Goal: Task Accomplishment & Management: Manage account settings

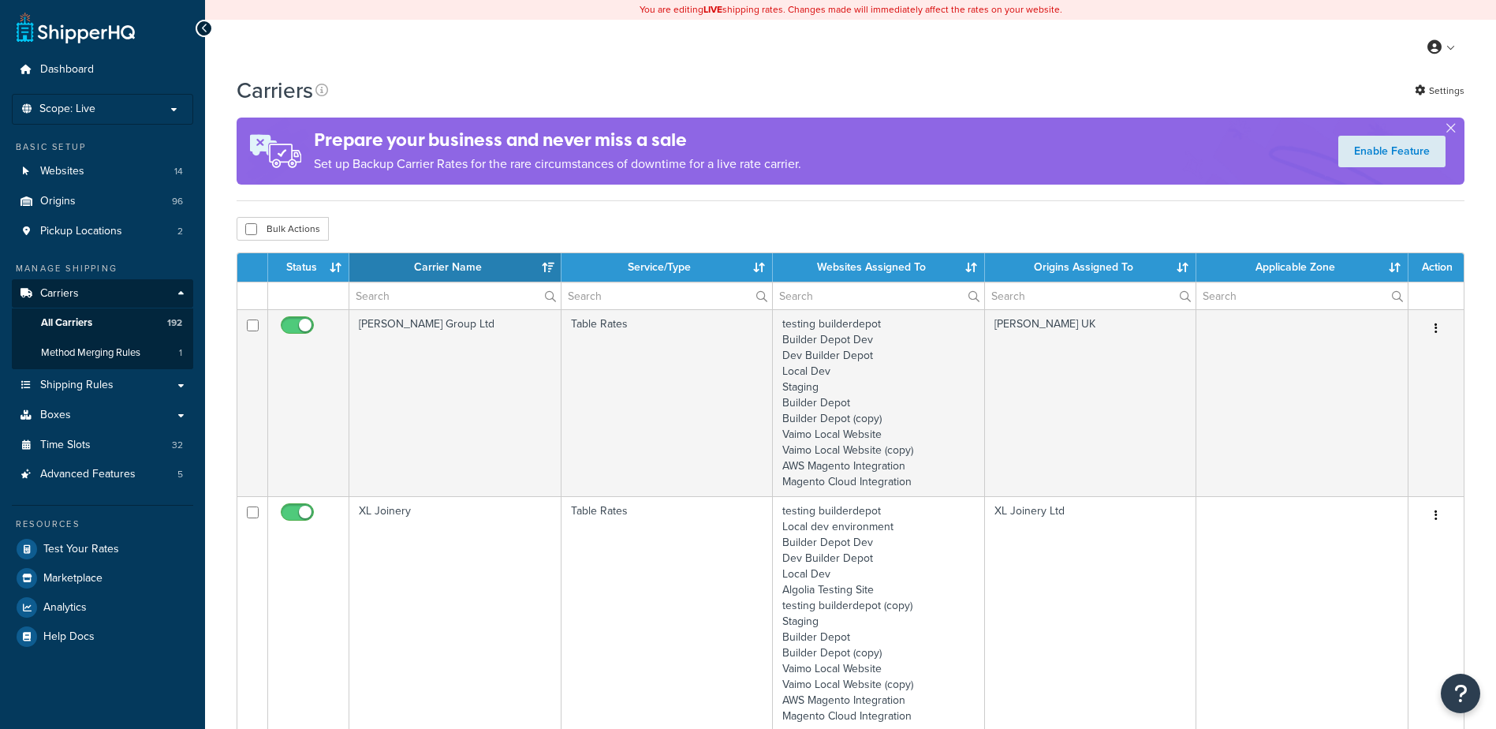
select select "15"
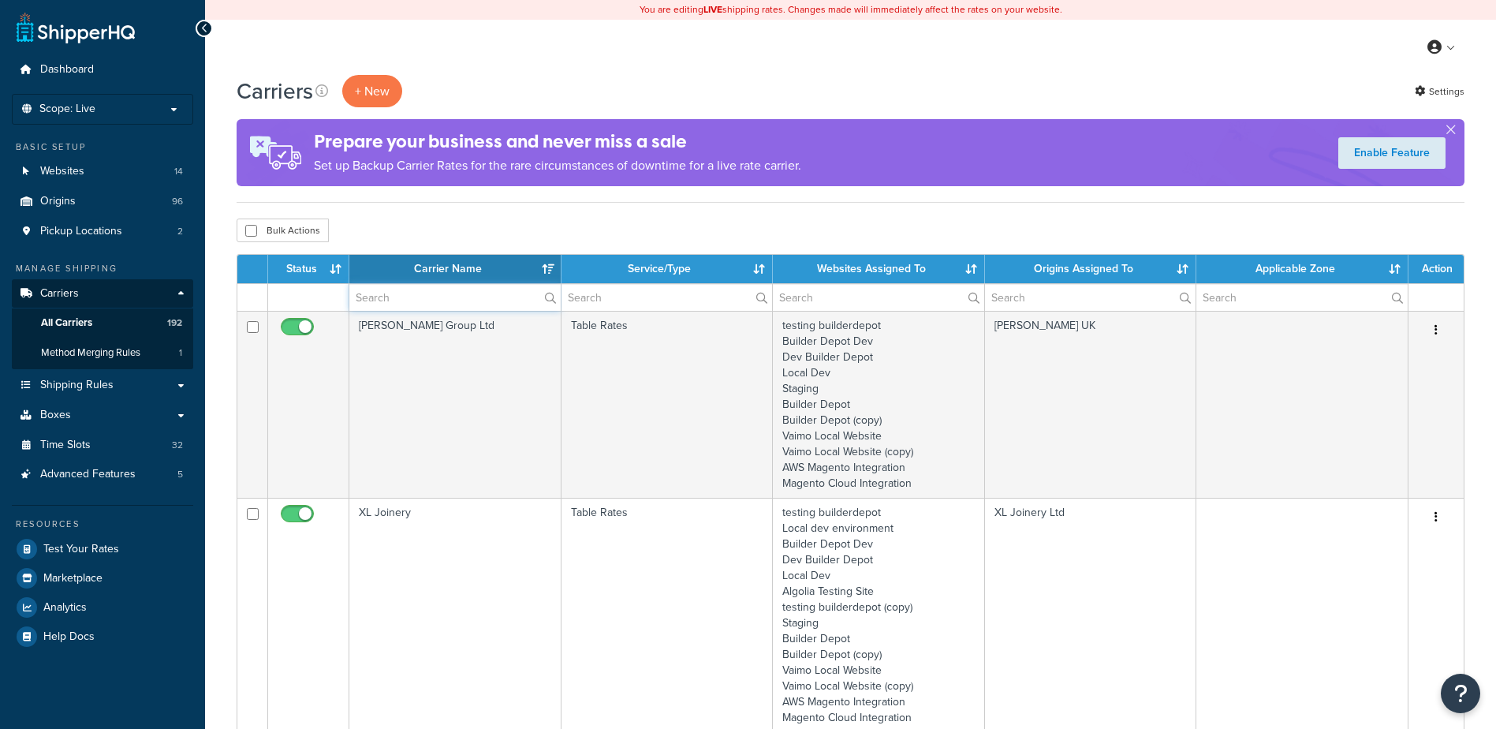
click at [374, 296] on input "text" at bounding box center [454, 297] width 211 height 27
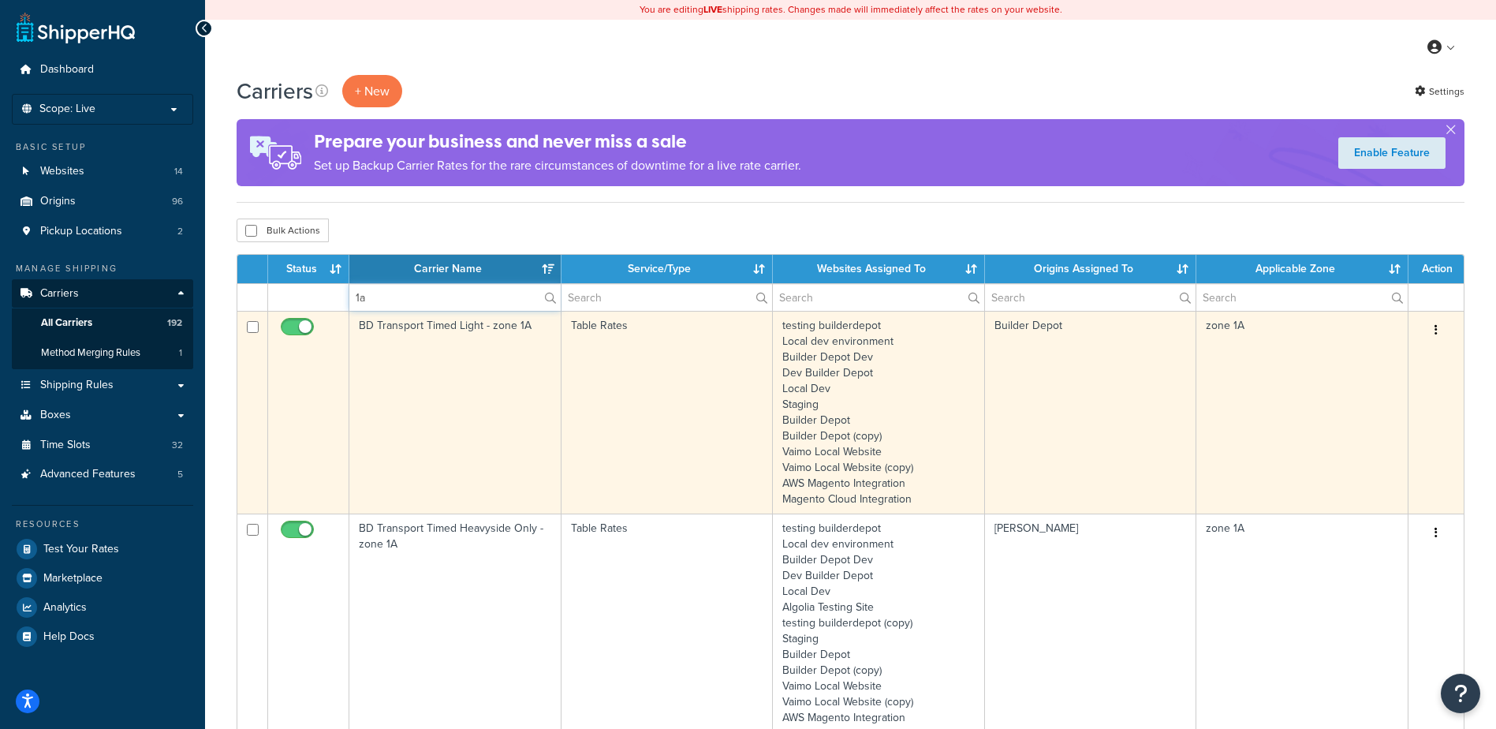
type input "1a"
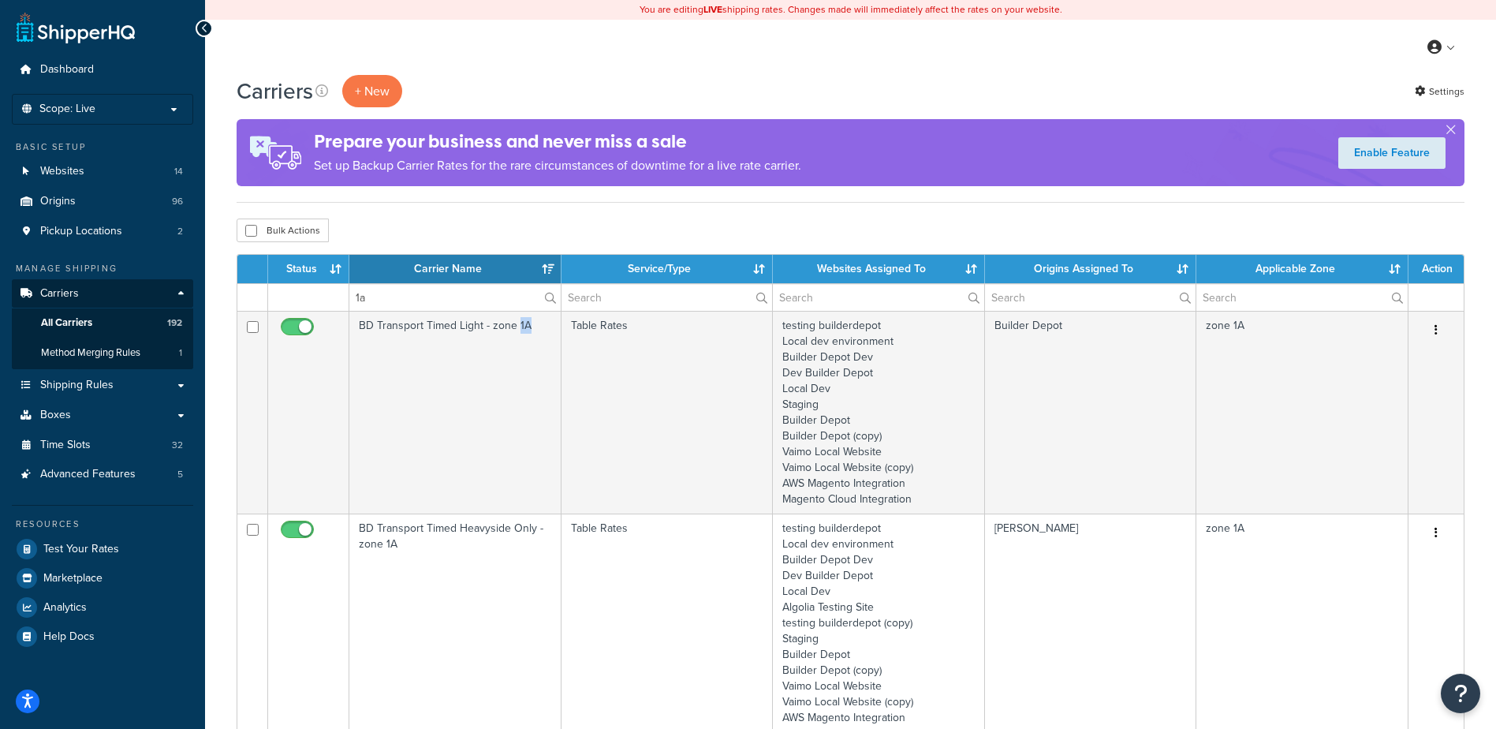
click at [520, 394] on td "BD Transport Timed Light - zone 1A" at bounding box center [455, 412] width 212 height 203
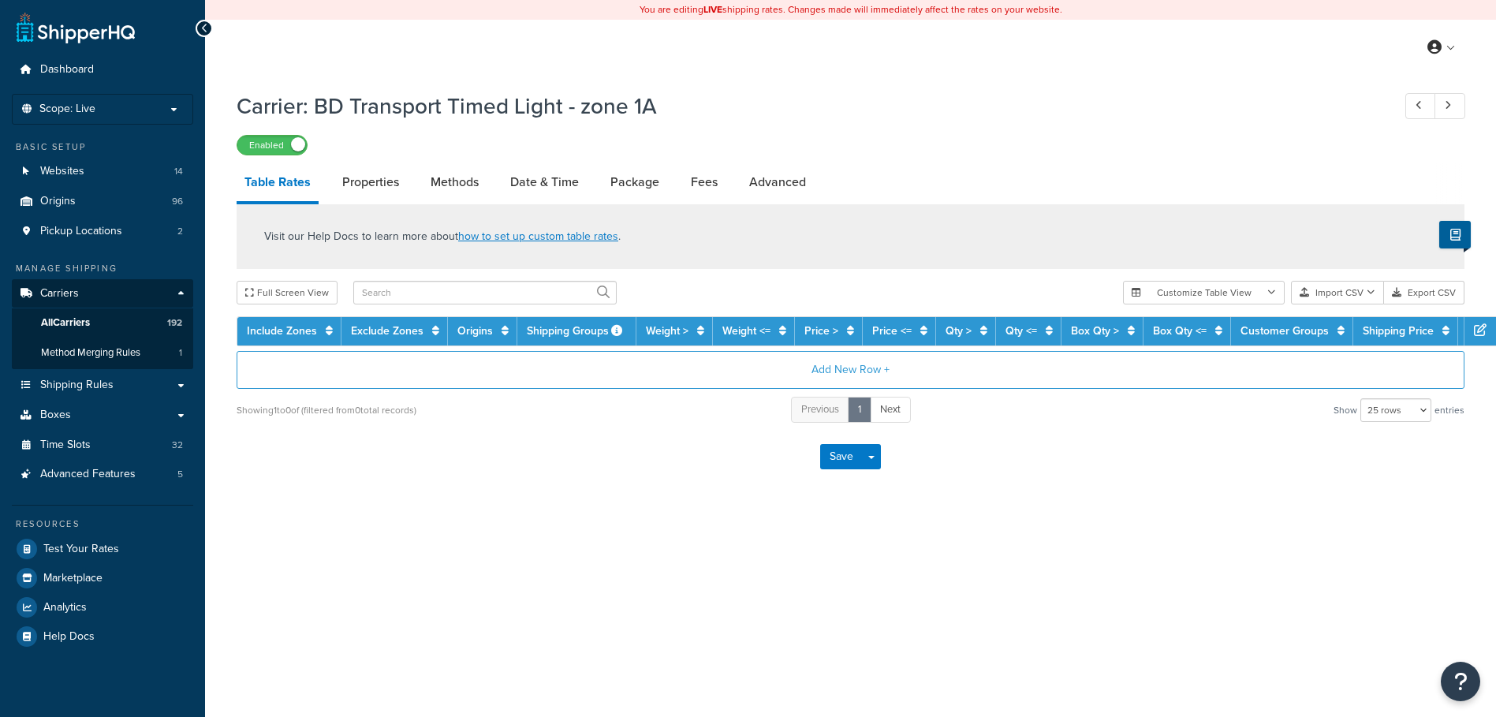
select select "25"
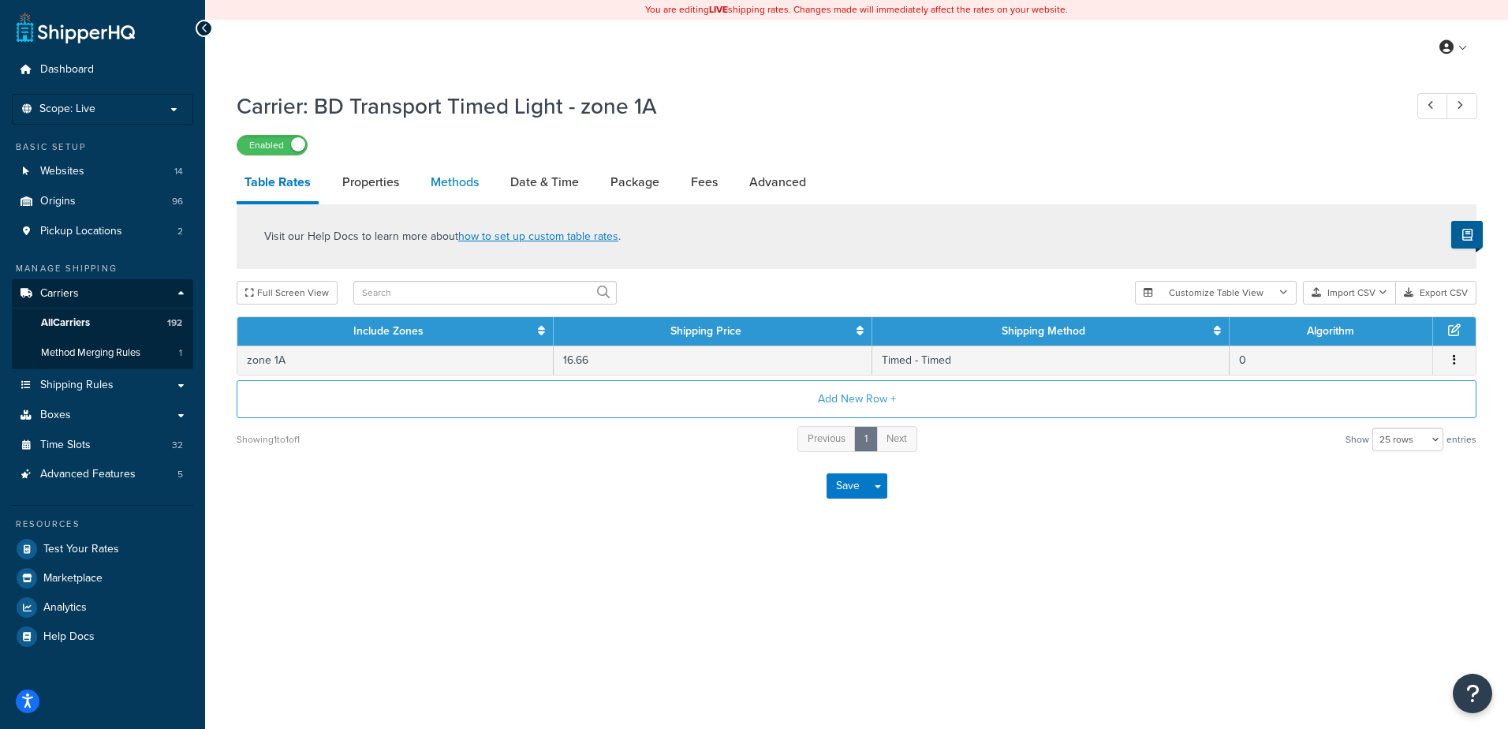
drag, startPoint x: 0, startPoint y: 0, endPoint x: 464, endPoint y: 193, distance: 502.3
click at [464, 193] on link "Methods" at bounding box center [455, 182] width 64 height 38
select select "25"
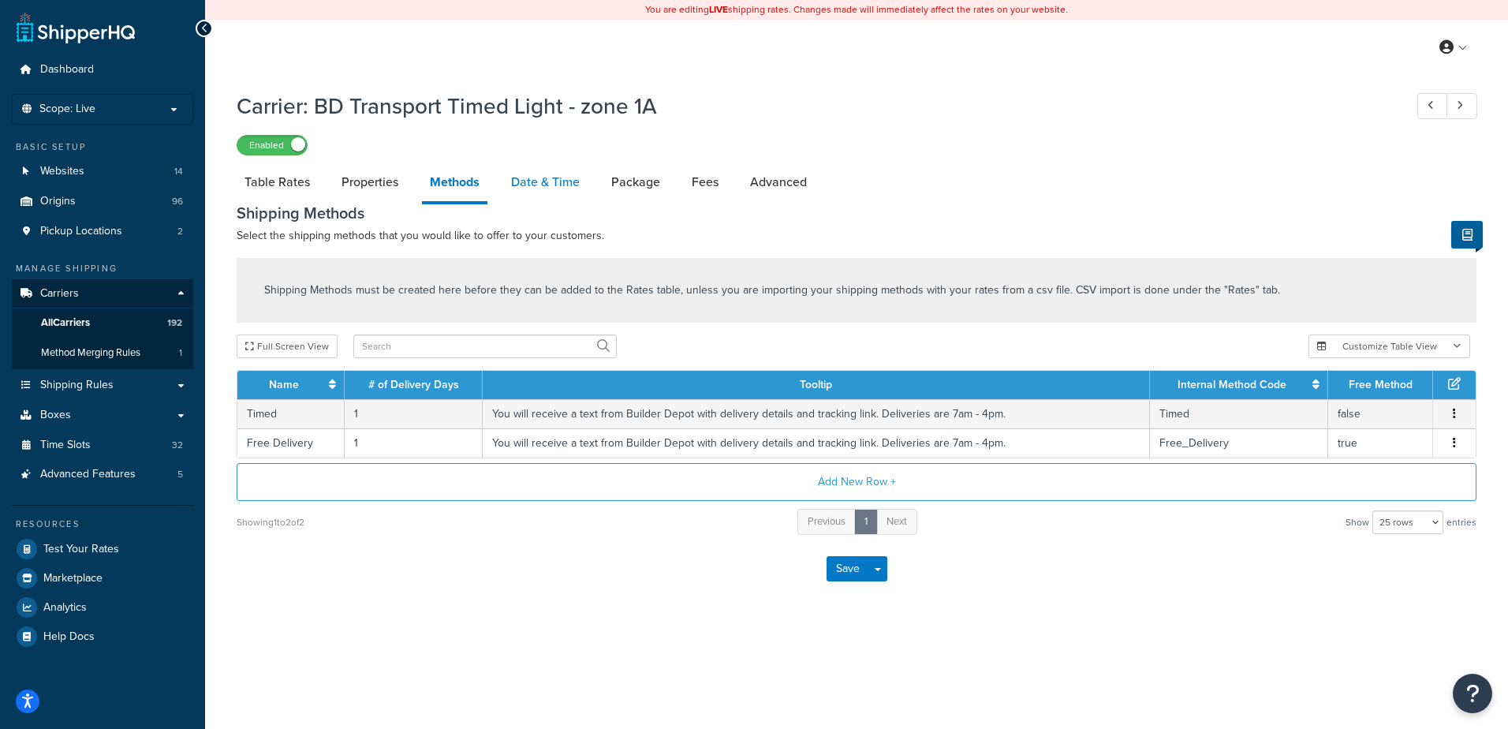
click at [544, 175] on link "Date & Time" at bounding box center [545, 182] width 84 height 38
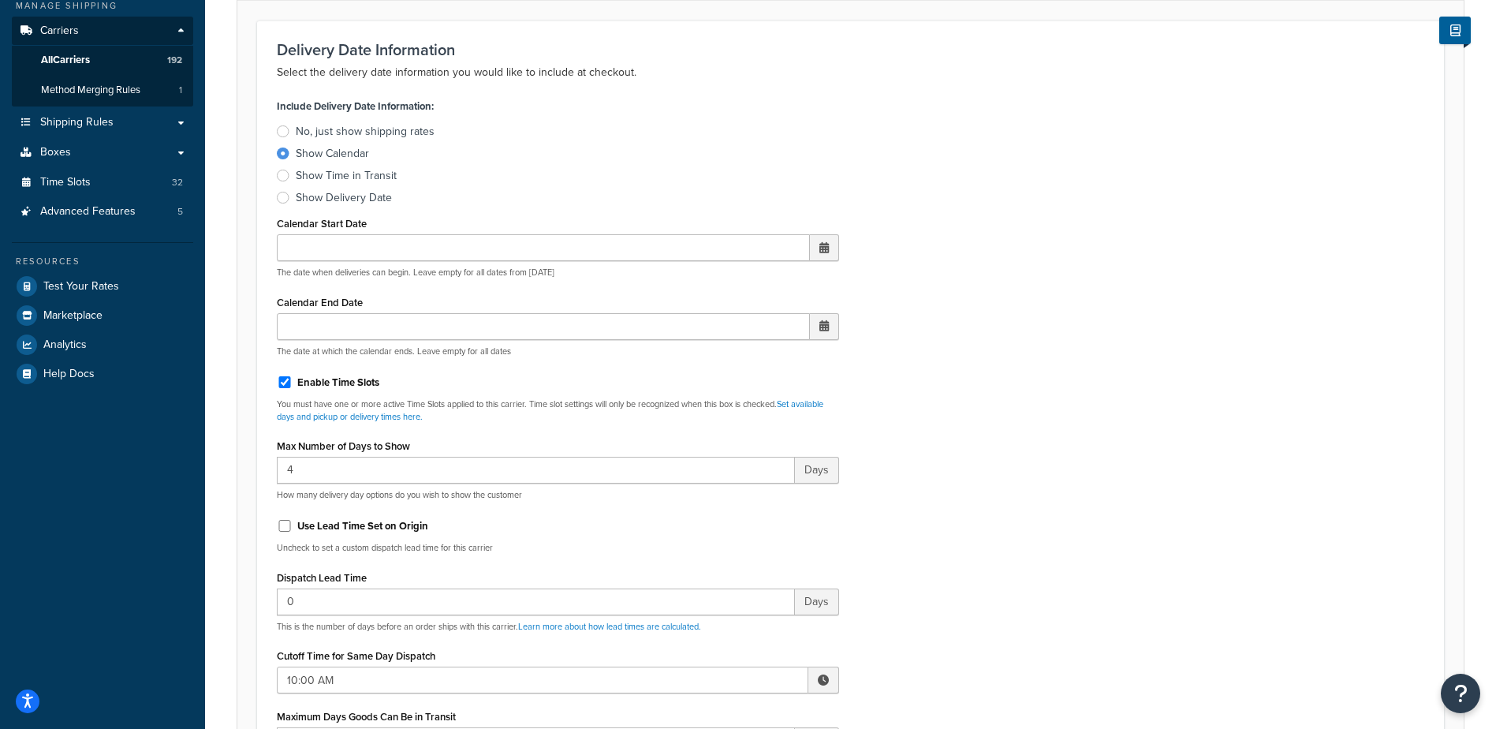
scroll to position [394, 0]
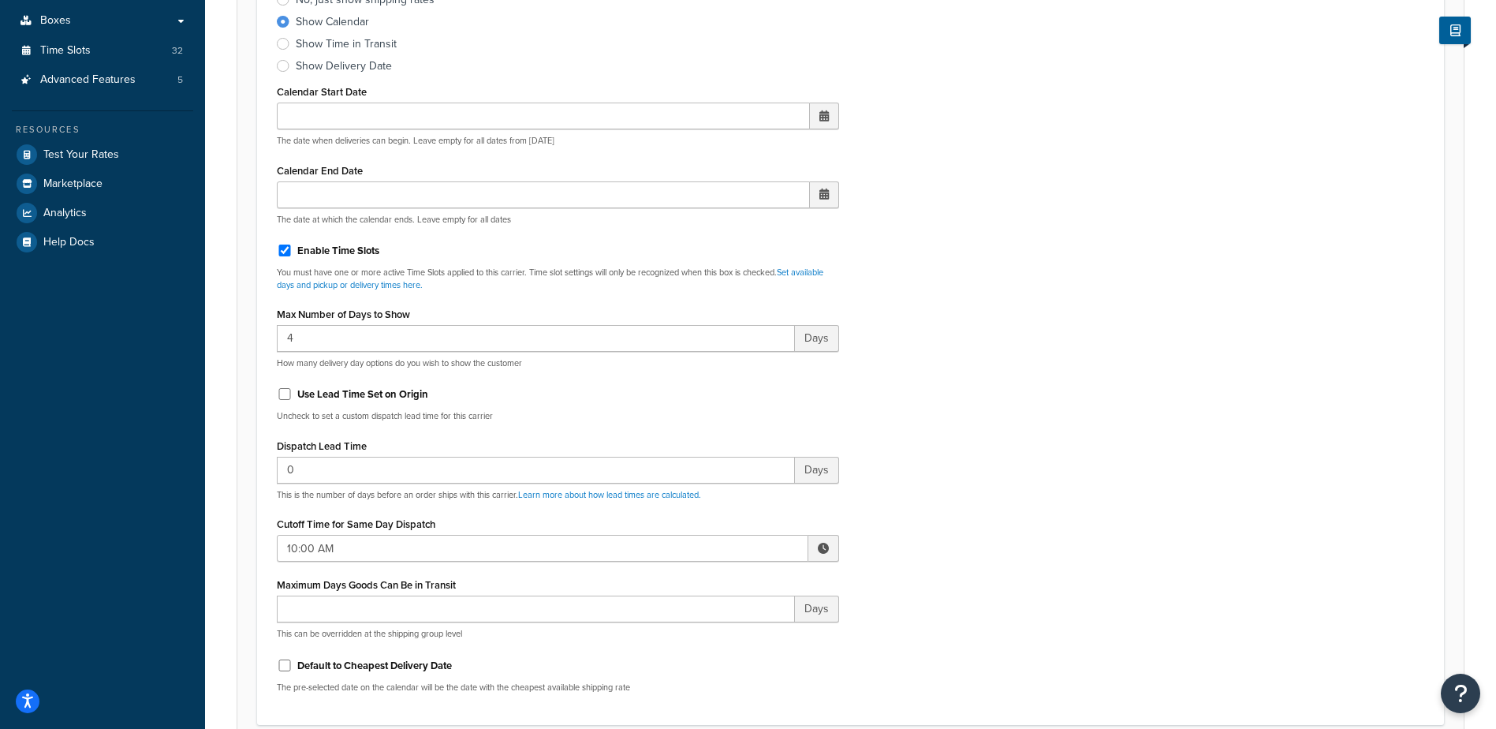
click at [824, 543] on span at bounding box center [823, 548] width 11 height 11
click at [708, 582] on span "▲" at bounding box center [708, 583] width 32 height 32
click at [708, 583] on span "▲" at bounding box center [708, 583] width 32 height 32
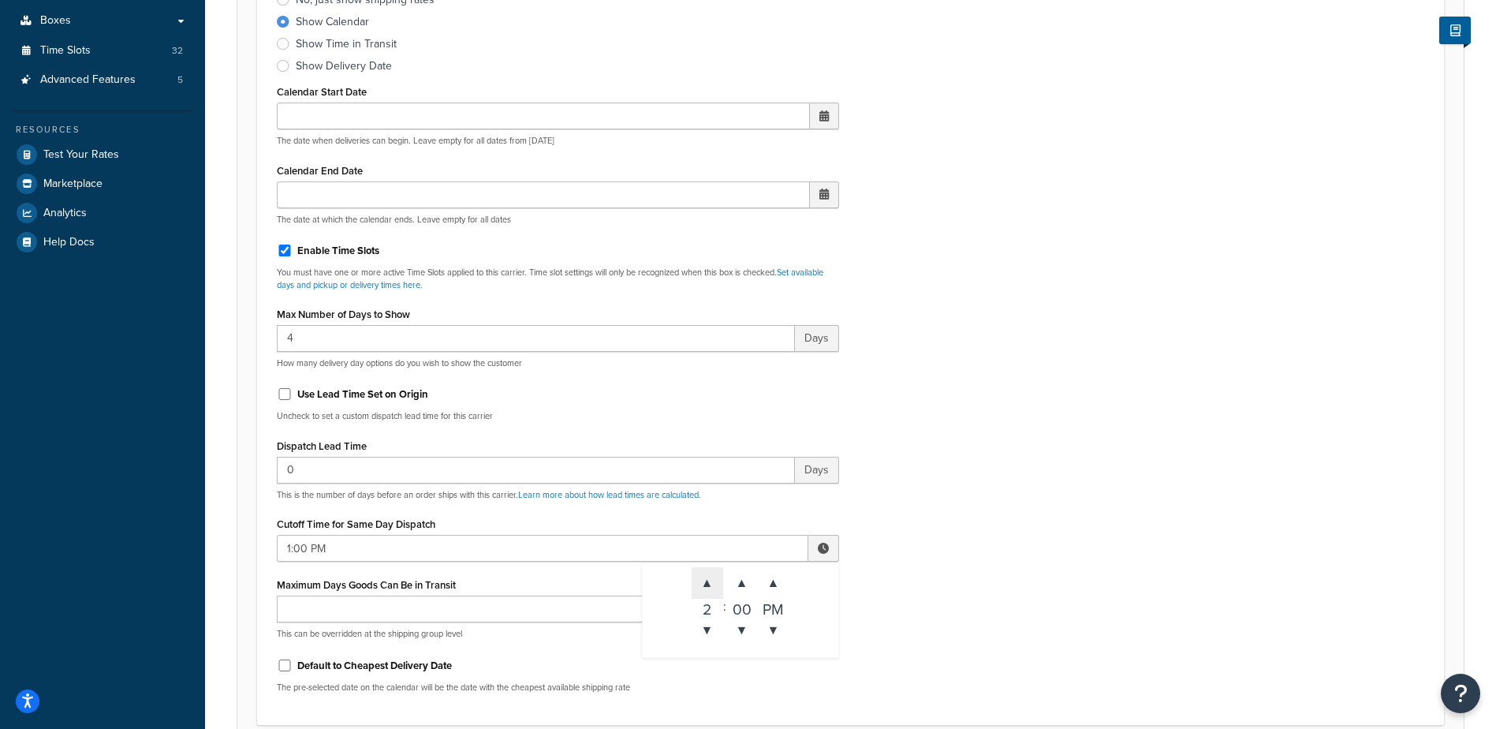
type input "2:00 PM"
click at [969, 520] on div "Include Delivery Date Information: No, just show shipping rates Show Calendar S…" at bounding box center [850, 334] width 1171 height 742
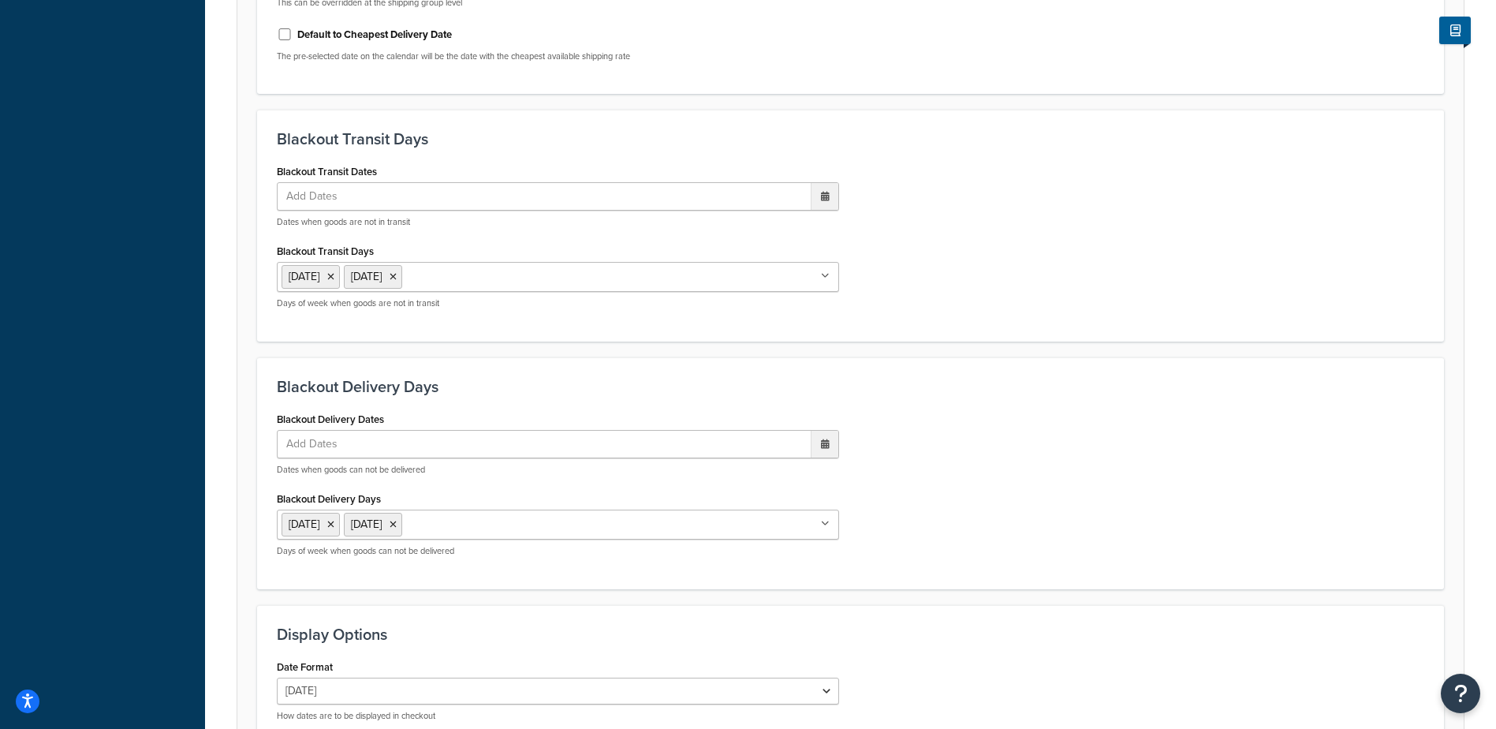
scroll to position [1194, 0]
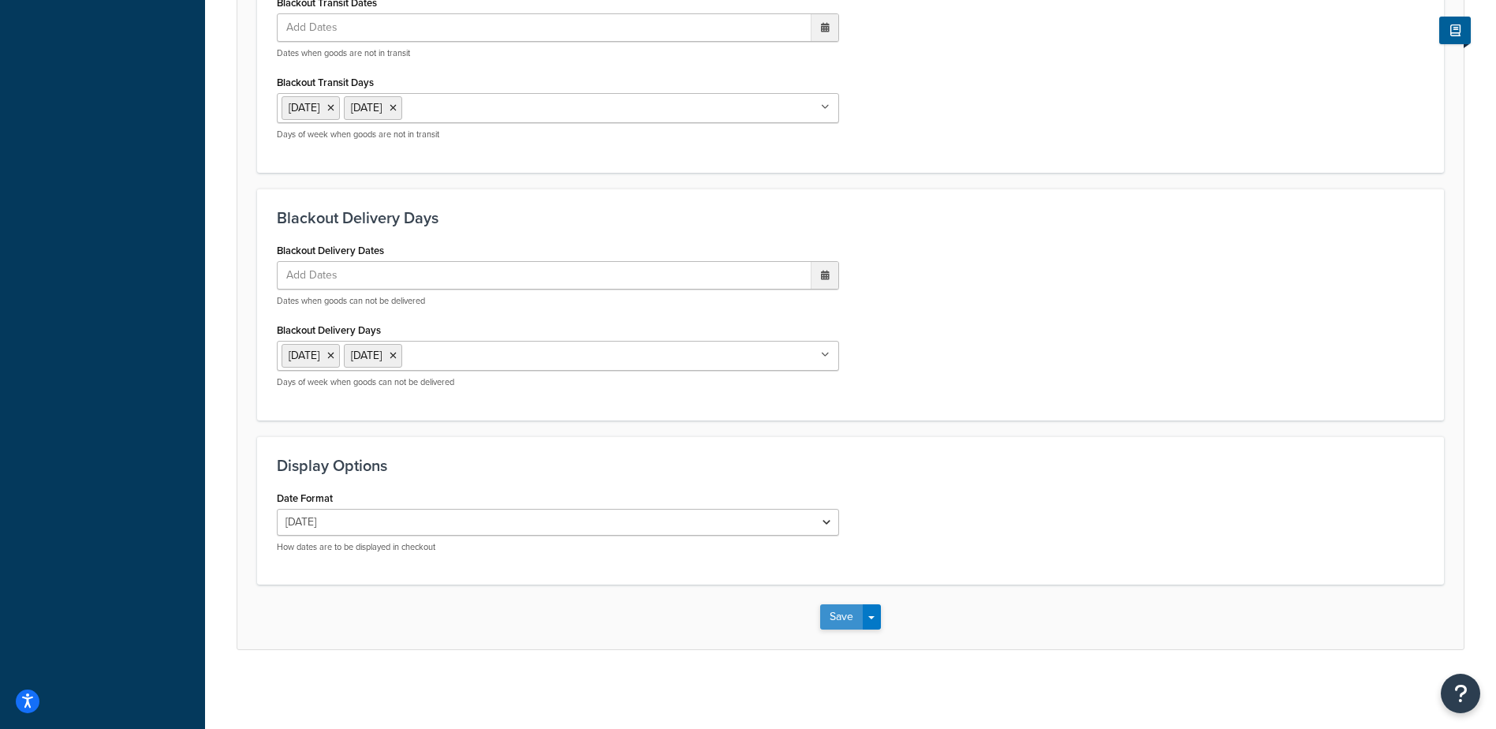
click at [831, 610] on button "Save" at bounding box center [841, 616] width 43 height 25
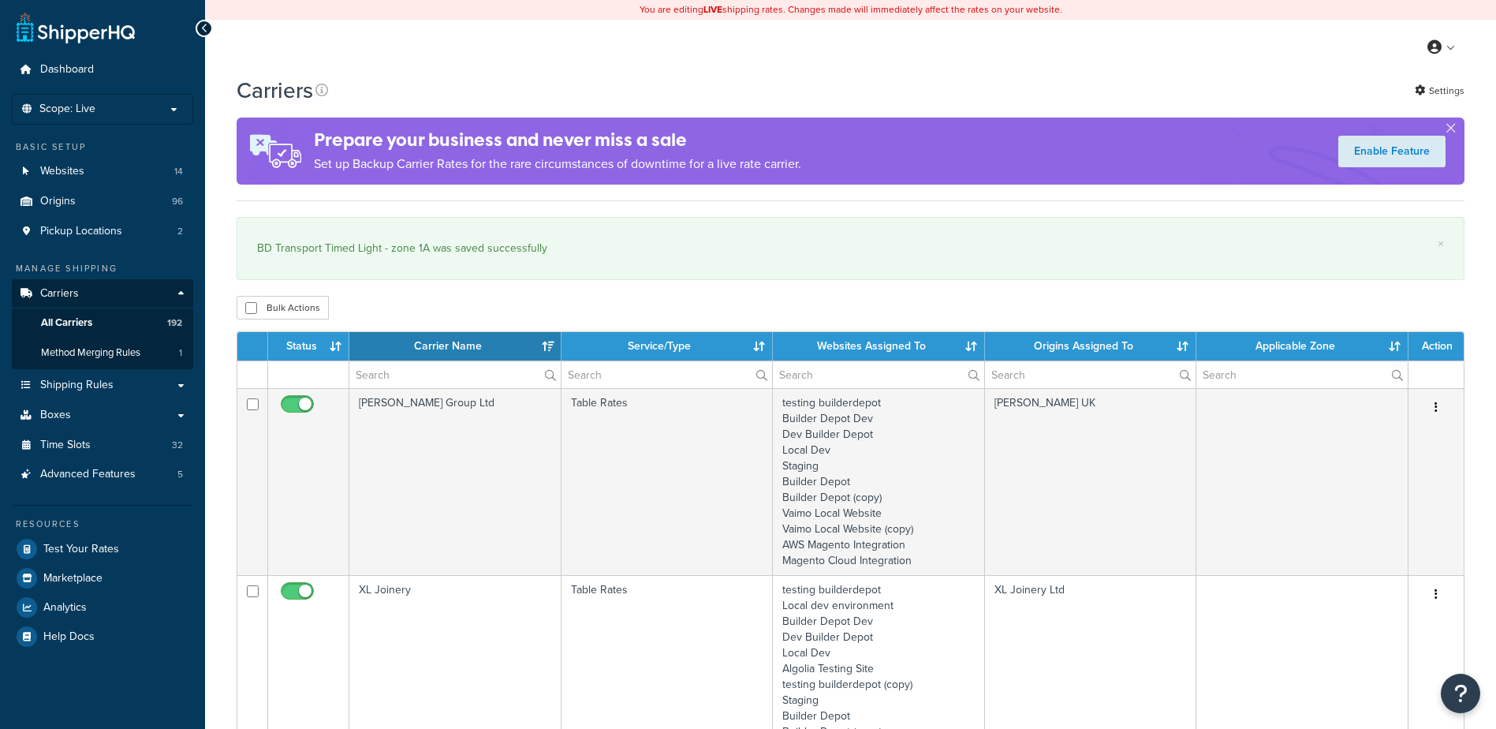
select select "15"
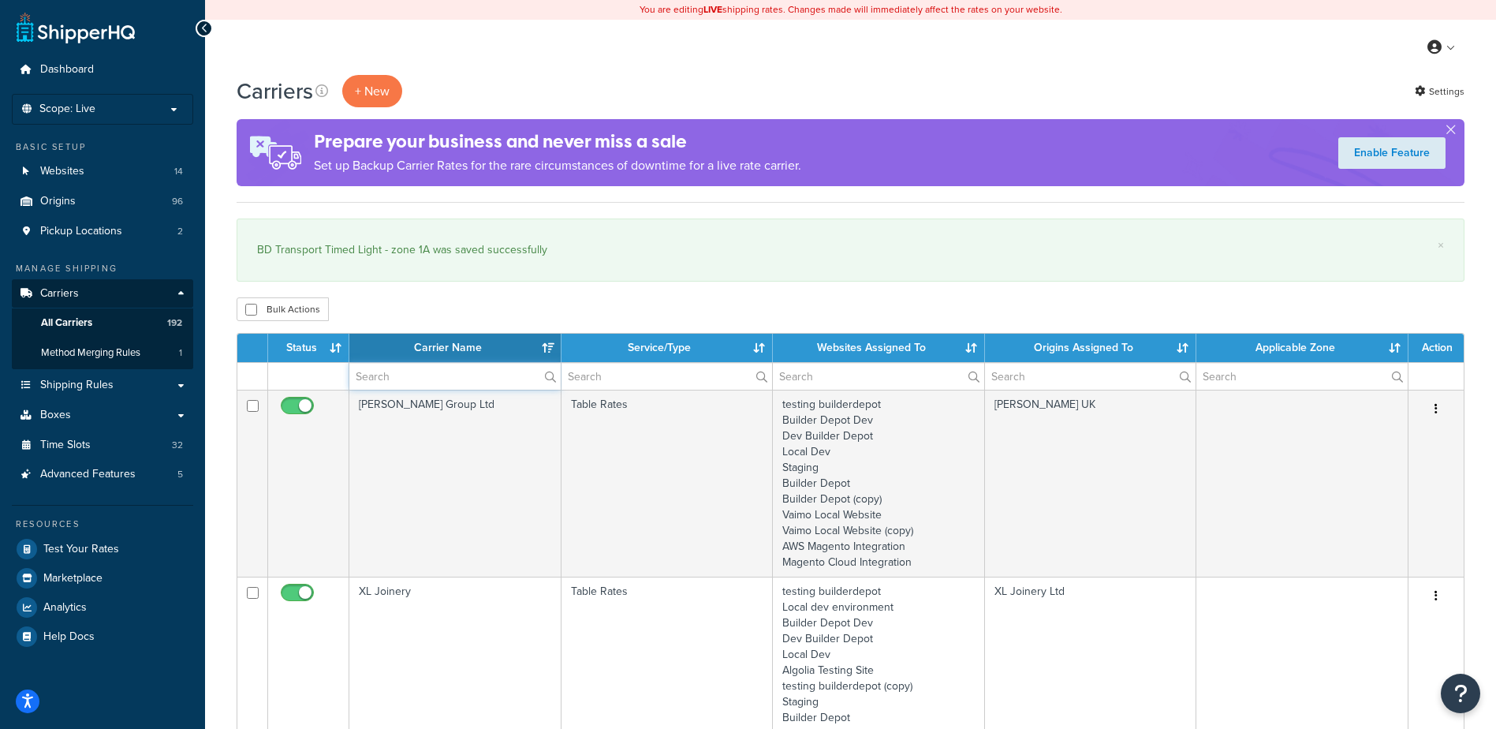
click at [423, 377] on input "text" at bounding box center [454, 376] width 211 height 27
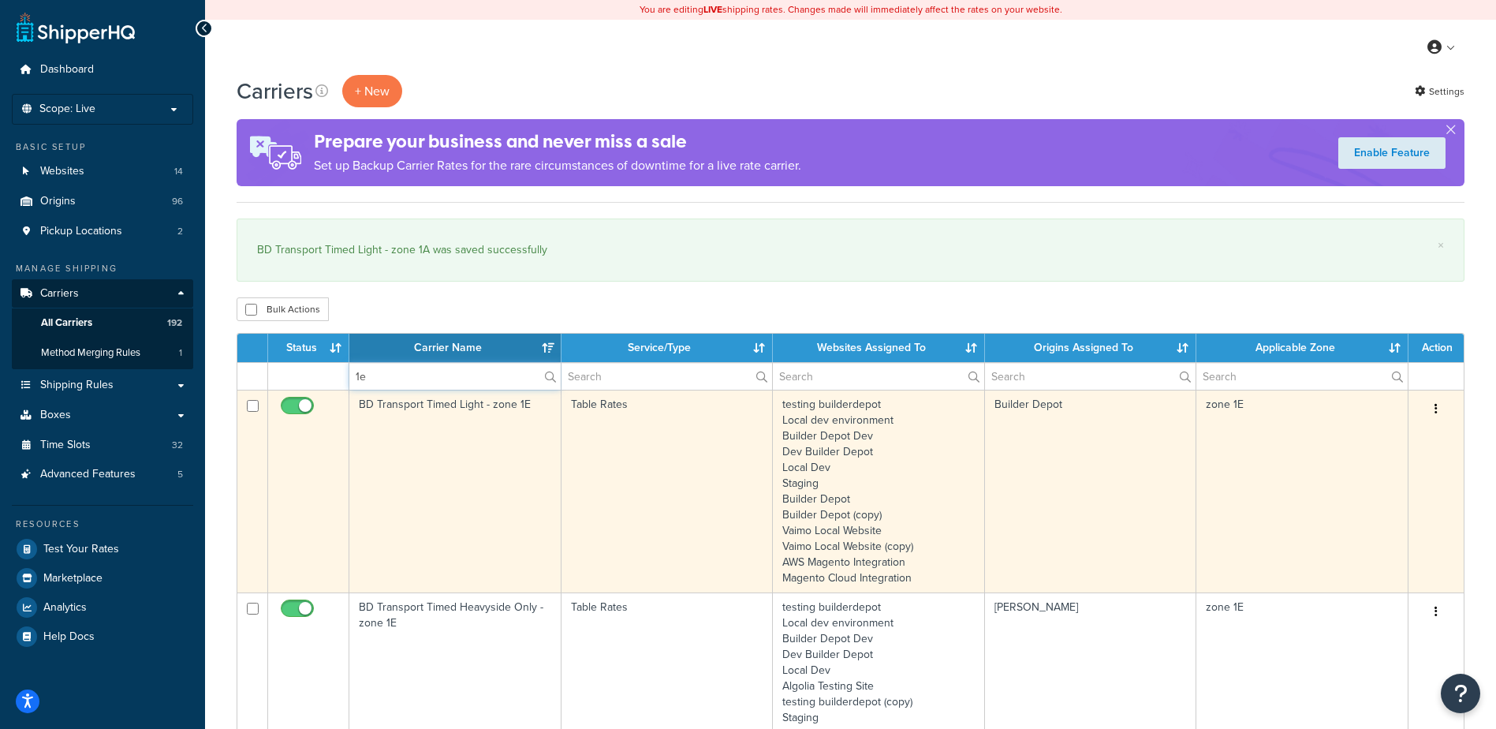
type input "1e"
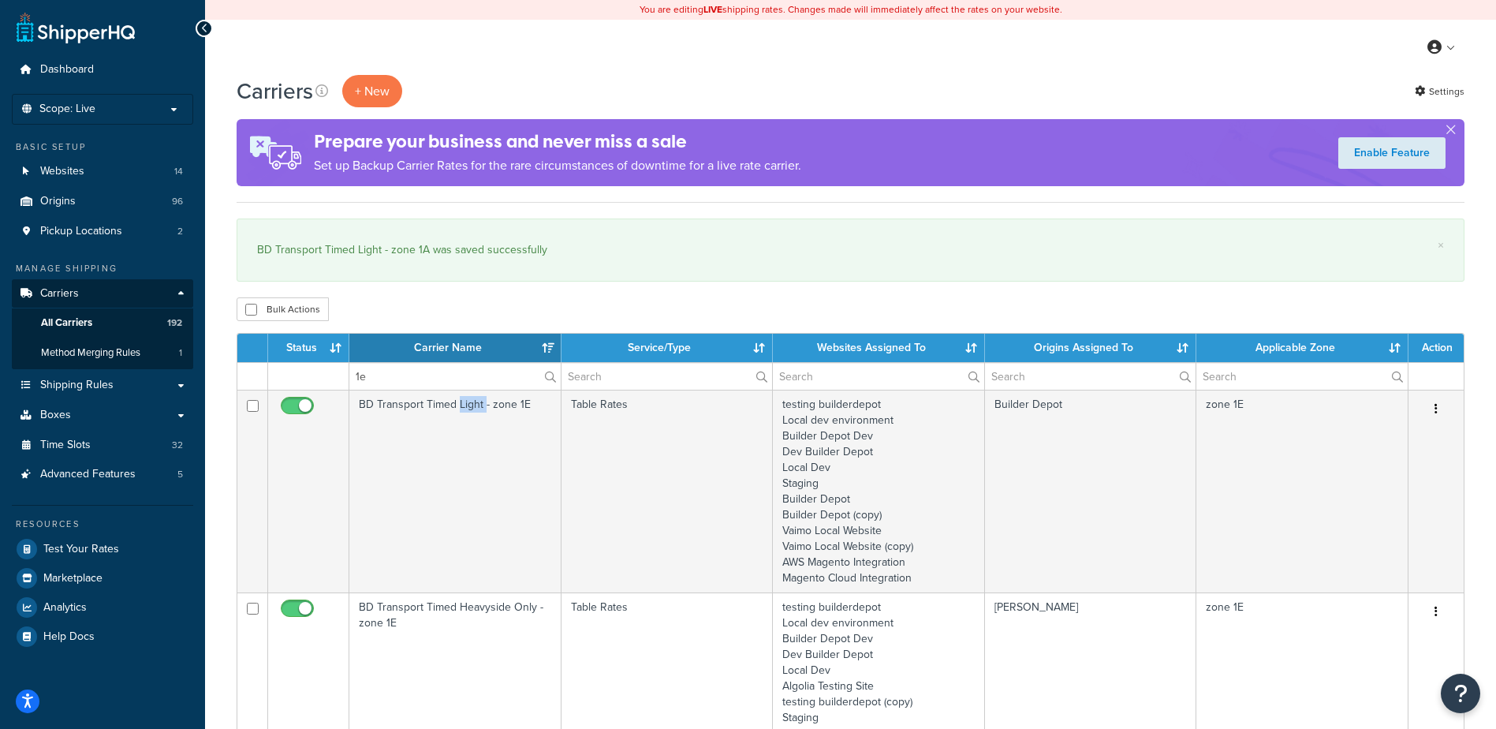
click at [464, 462] on td "BD Transport Timed Light - zone 1E" at bounding box center [455, 491] width 212 height 203
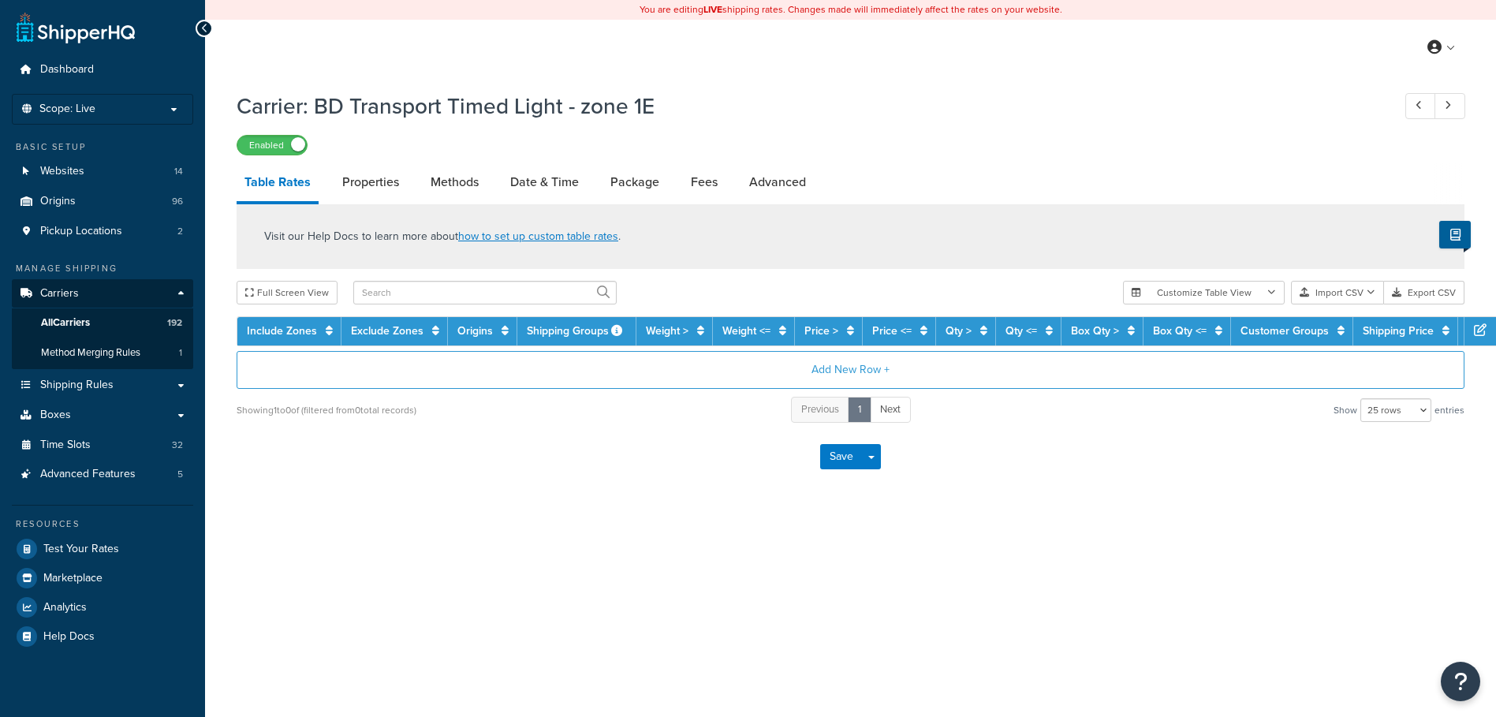
select select "25"
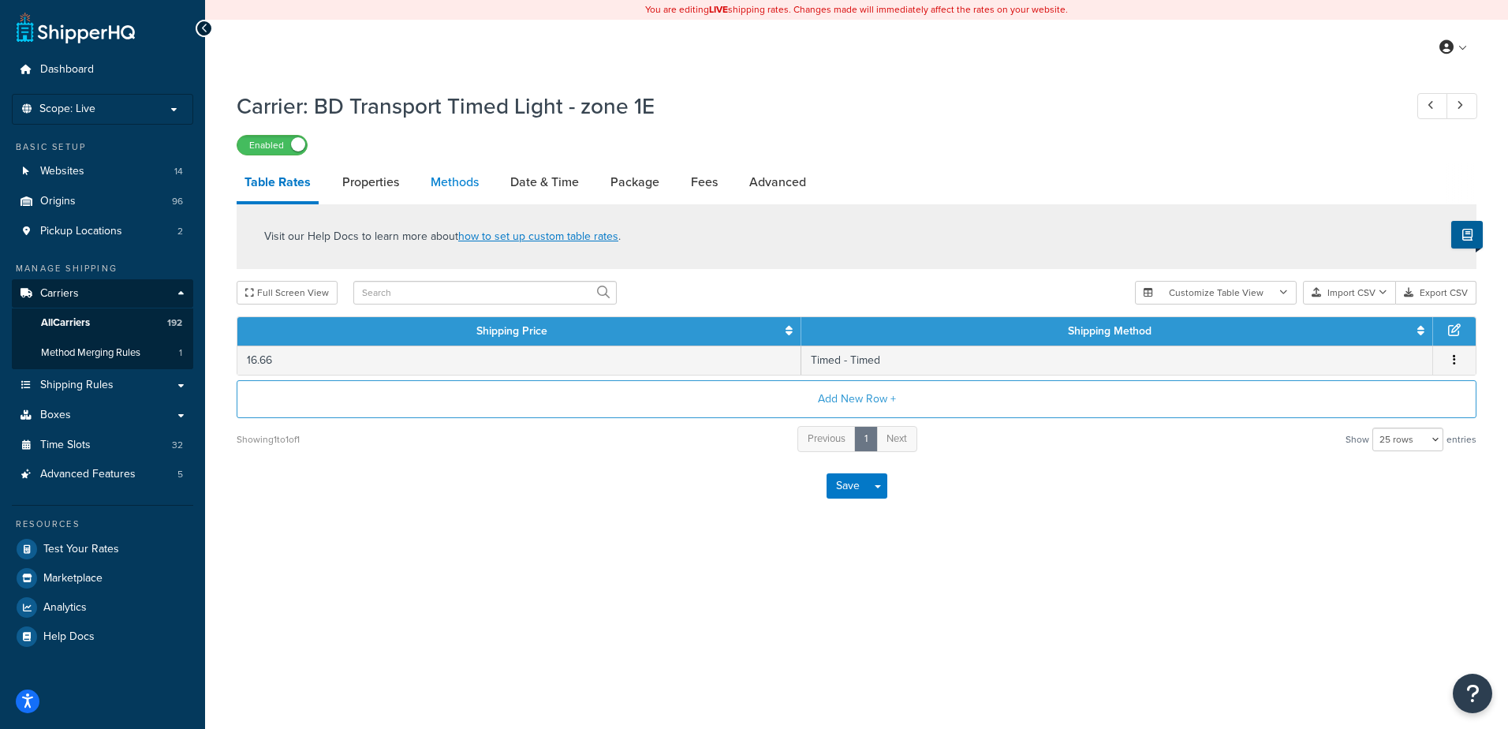
click at [446, 176] on link "Methods" at bounding box center [455, 182] width 64 height 38
select select "25"
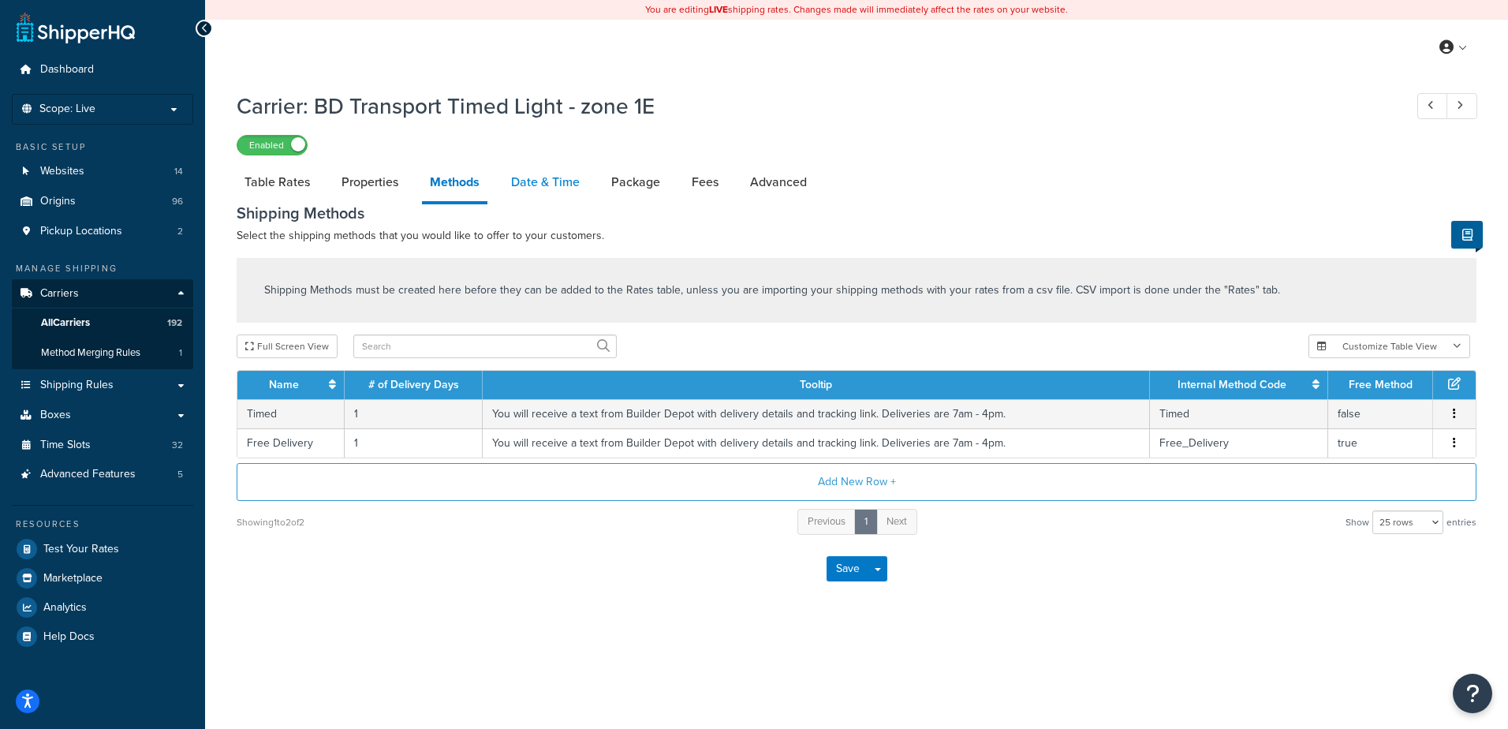
click at [531, 177] on link "Date & Time" at bounding box center [545, 182] width 84 height 38
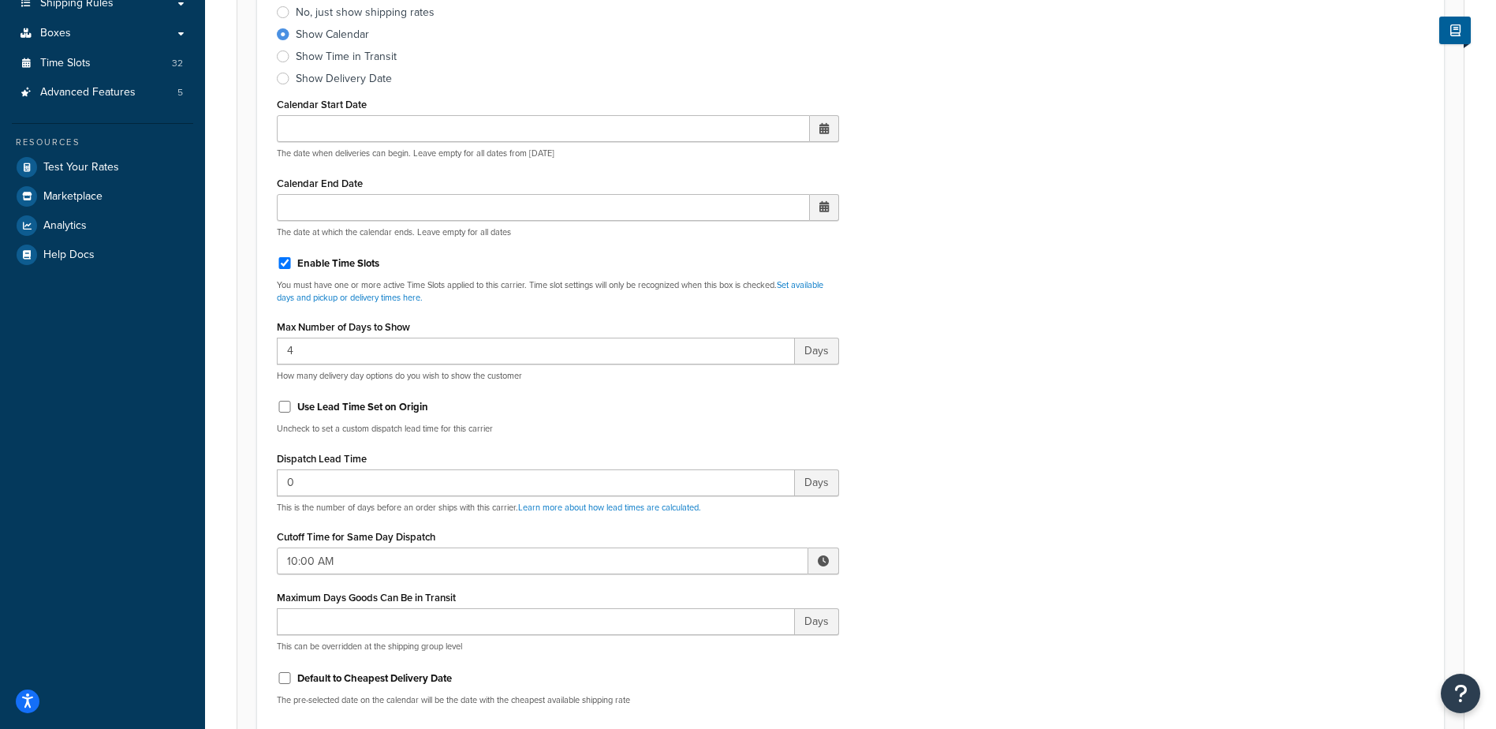
scroll to position [473, 0]
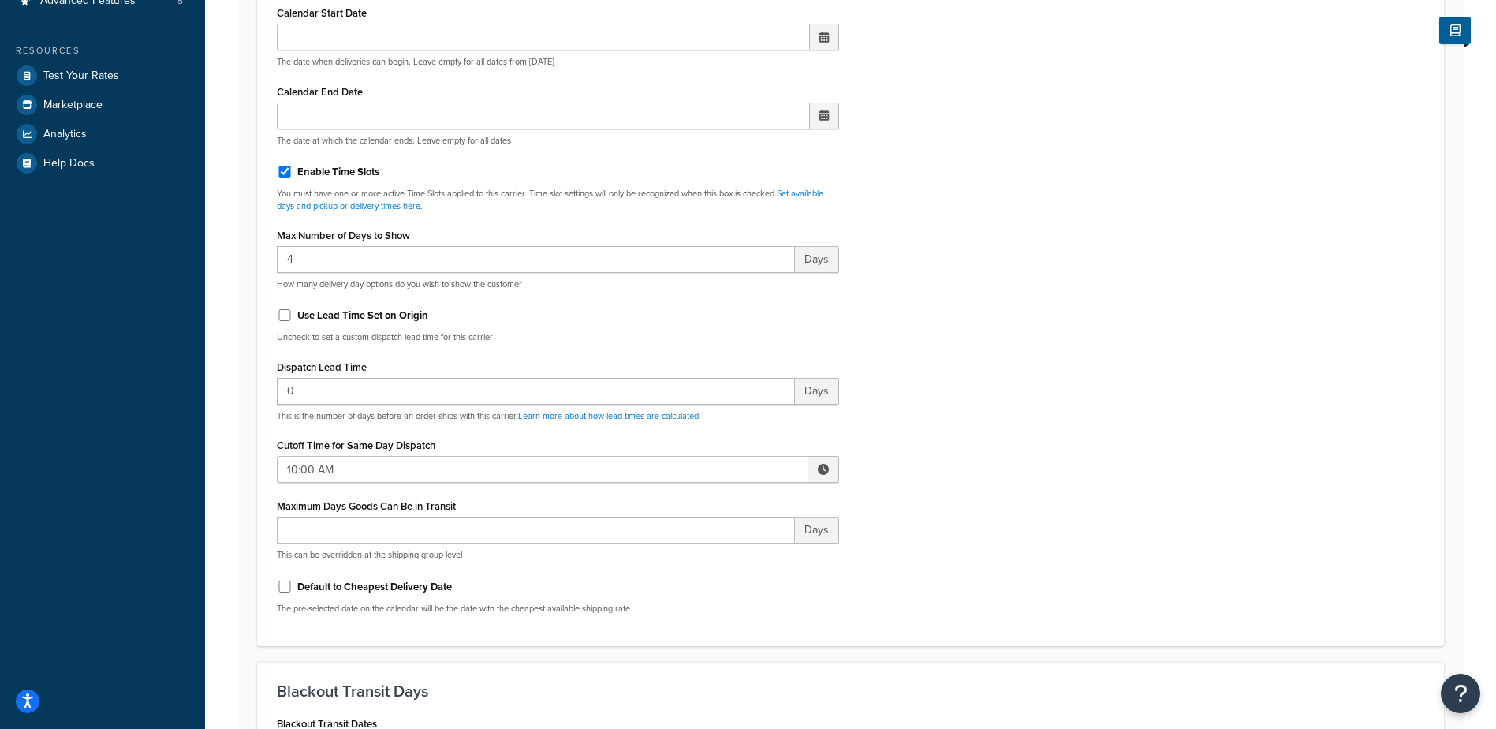
drag, startPoint x: 826, startPoint y: 473, endPoint x: 815, endPoint y: 473, distance: 10.3
click at [826, 472] on span at bounding box center [823, 469] width 11 height 11
click at [706, 509] on span "▲" at bounding box center [708, 504] width 32 height 32
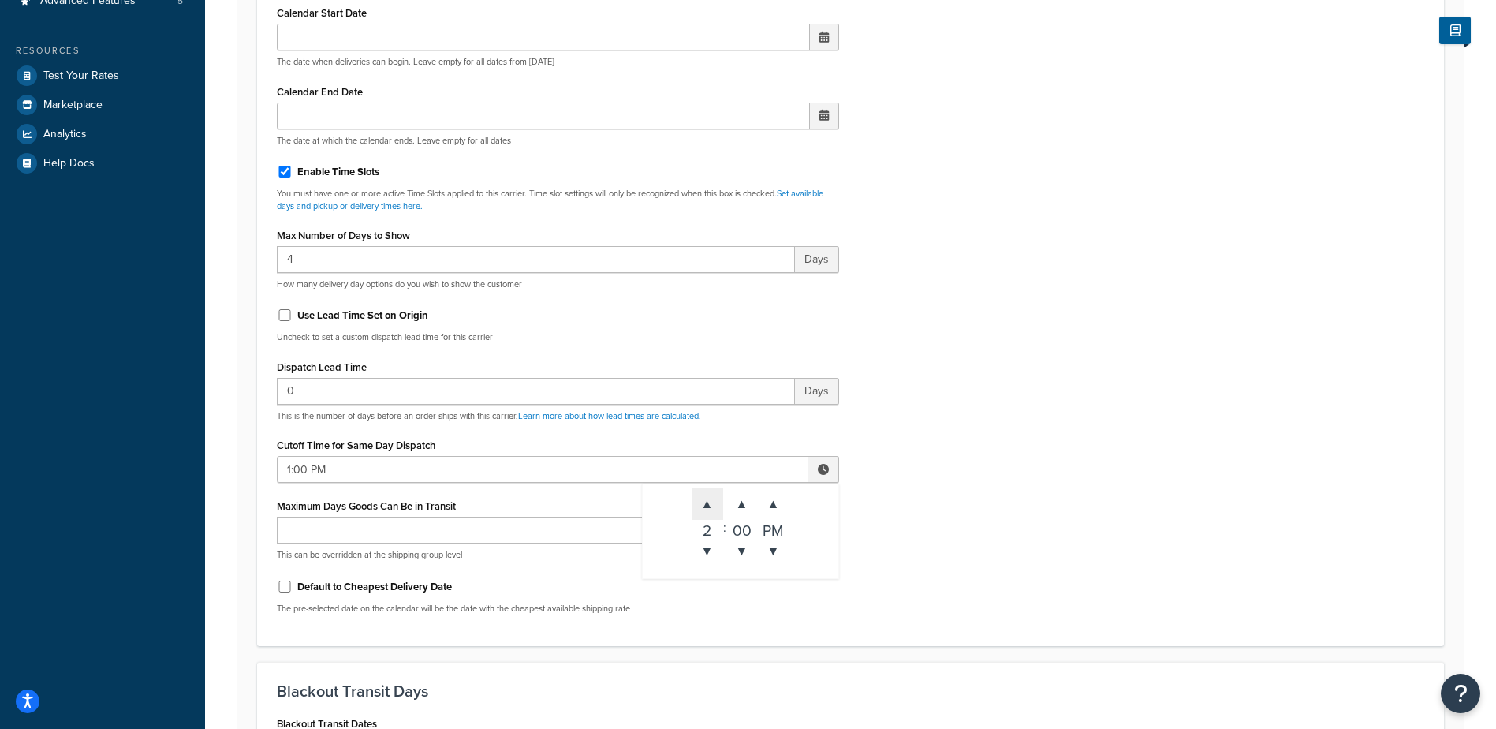
click at [706, 509] on span "▲" at bounding box center [708, 504] width 32 height 32
type input "2:00 PM"
click at [996, 466] on div "Include Delivery Date Information: No, just show shipping rates Show Calendar S…" at bounding box center [850, 255] width 1171 height 742
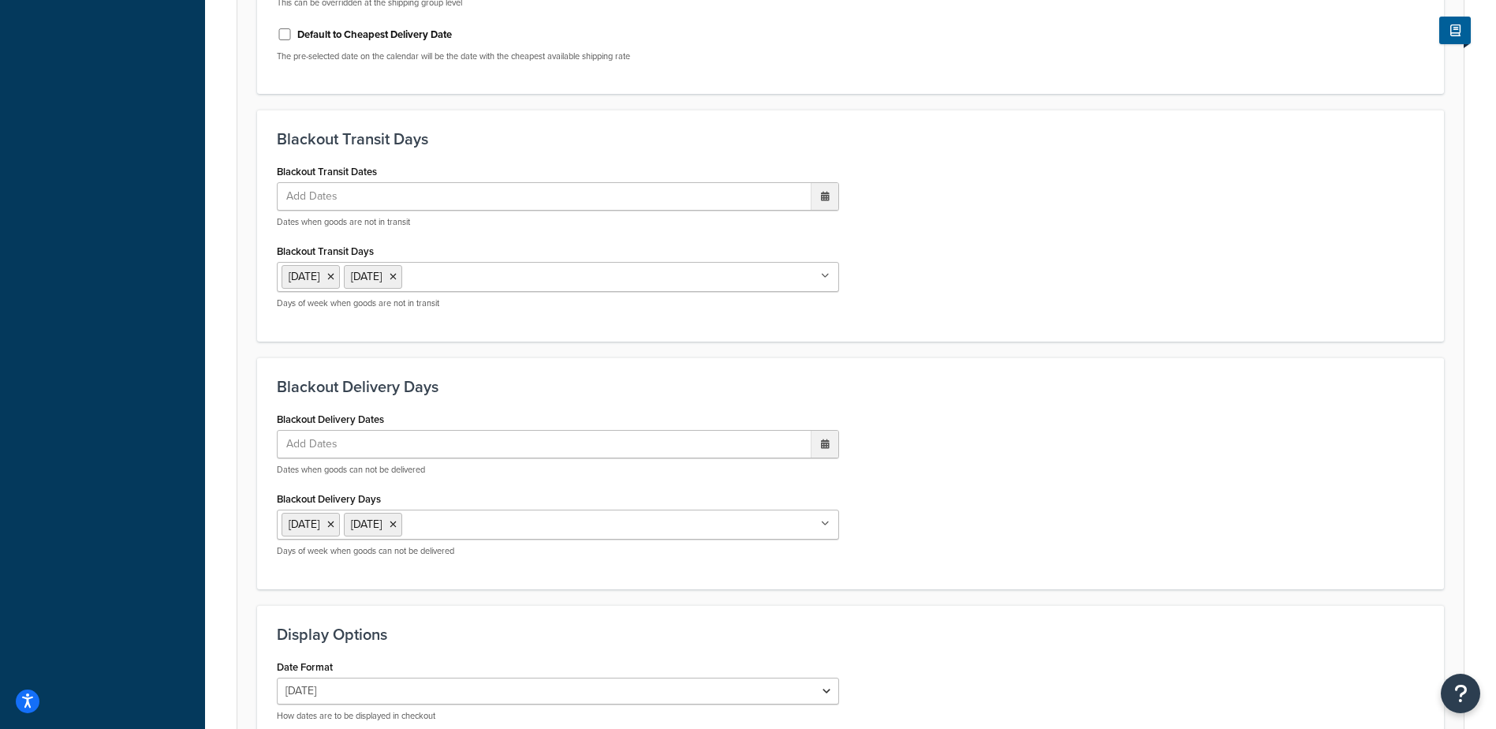
scroll to position [1194, 0]
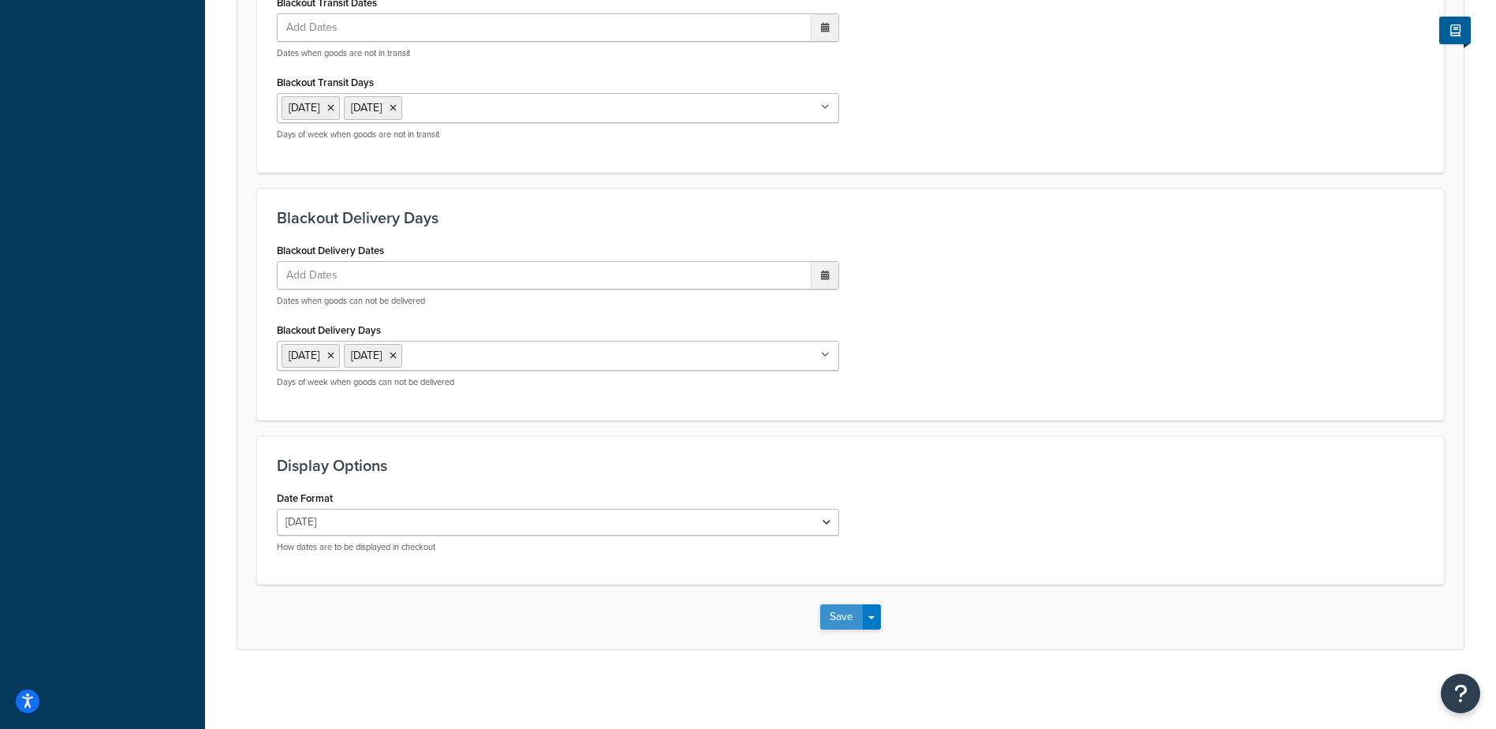
click at [836, 616] on button "Save" at bounding box center [841, 616] width 43 height 25
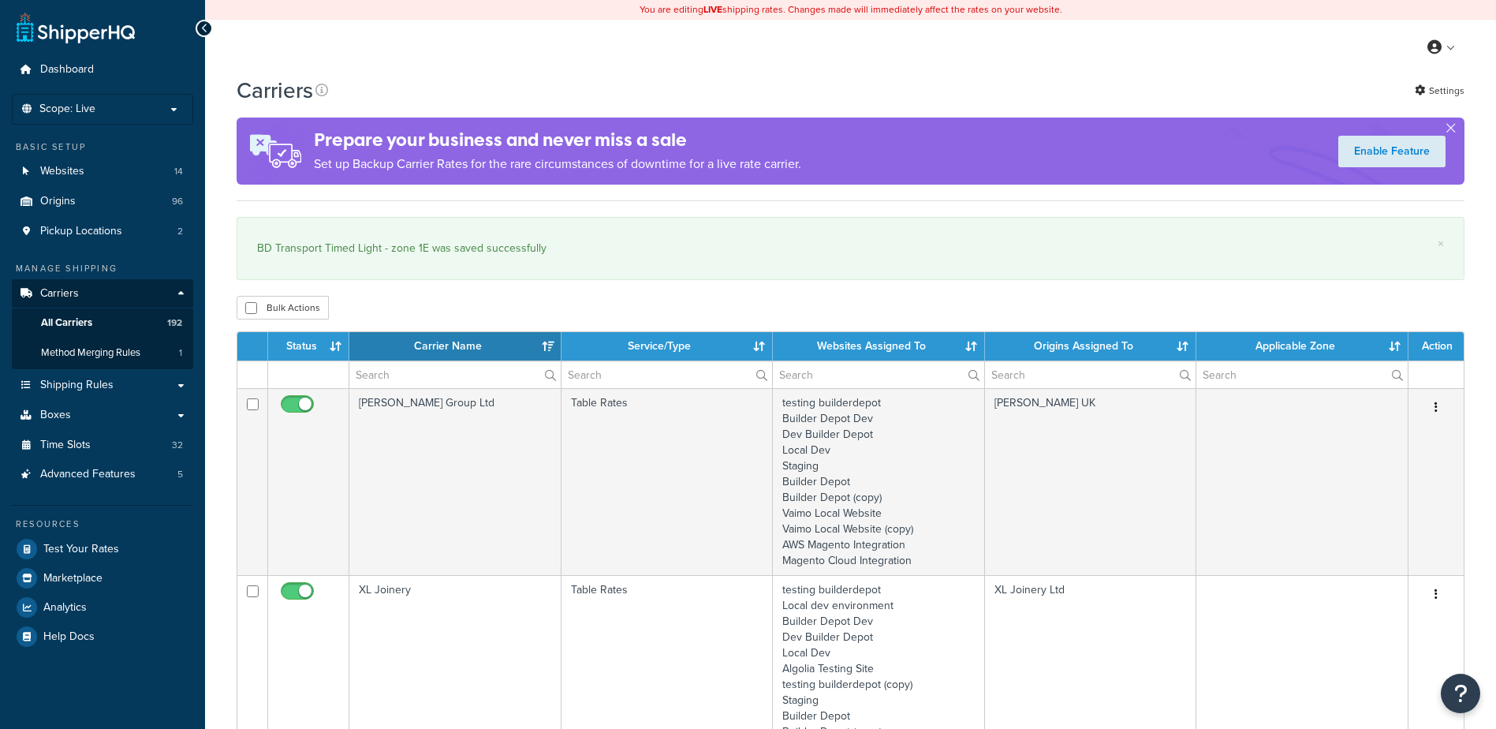
select select "15"
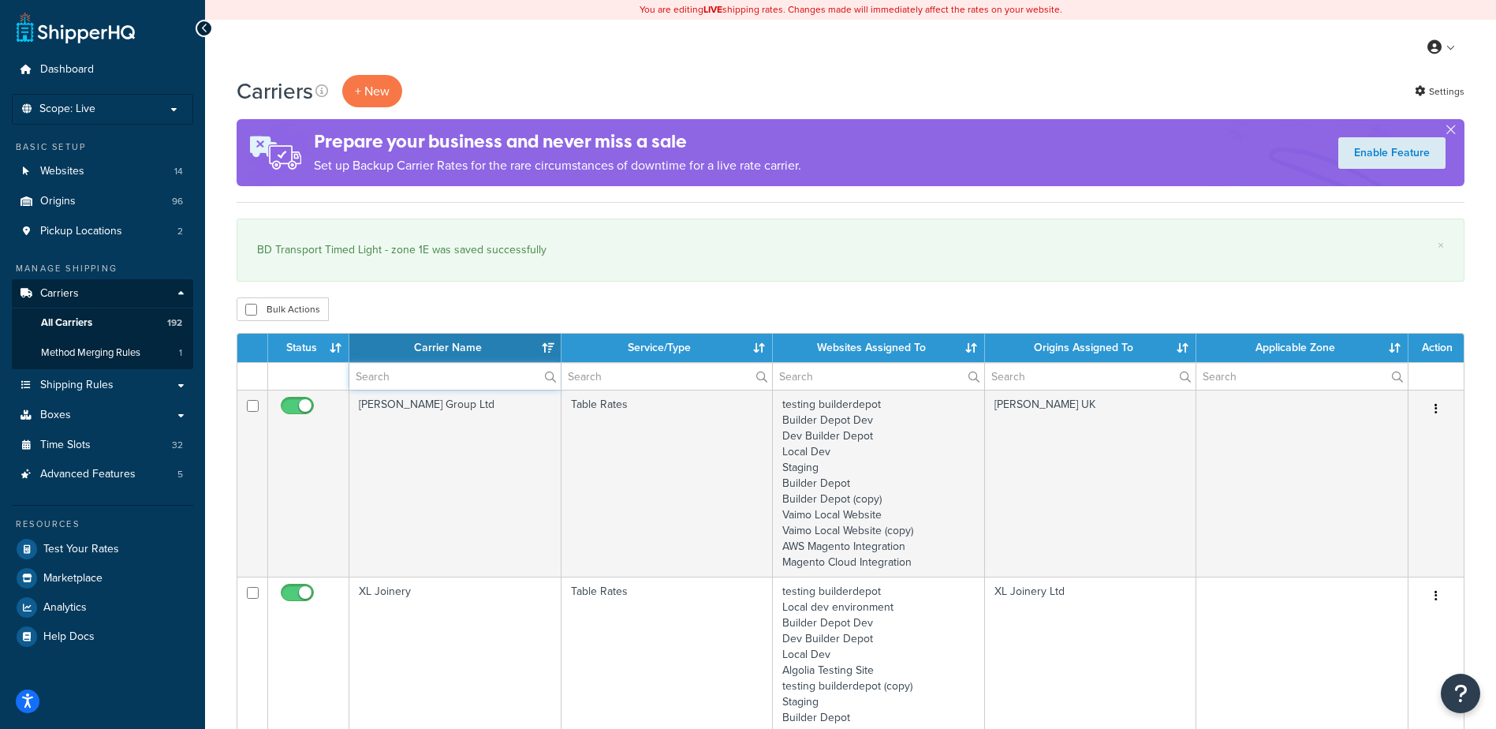
click at [410, 375] on input "text" at bounding box center [454, 376] width 211 height 27
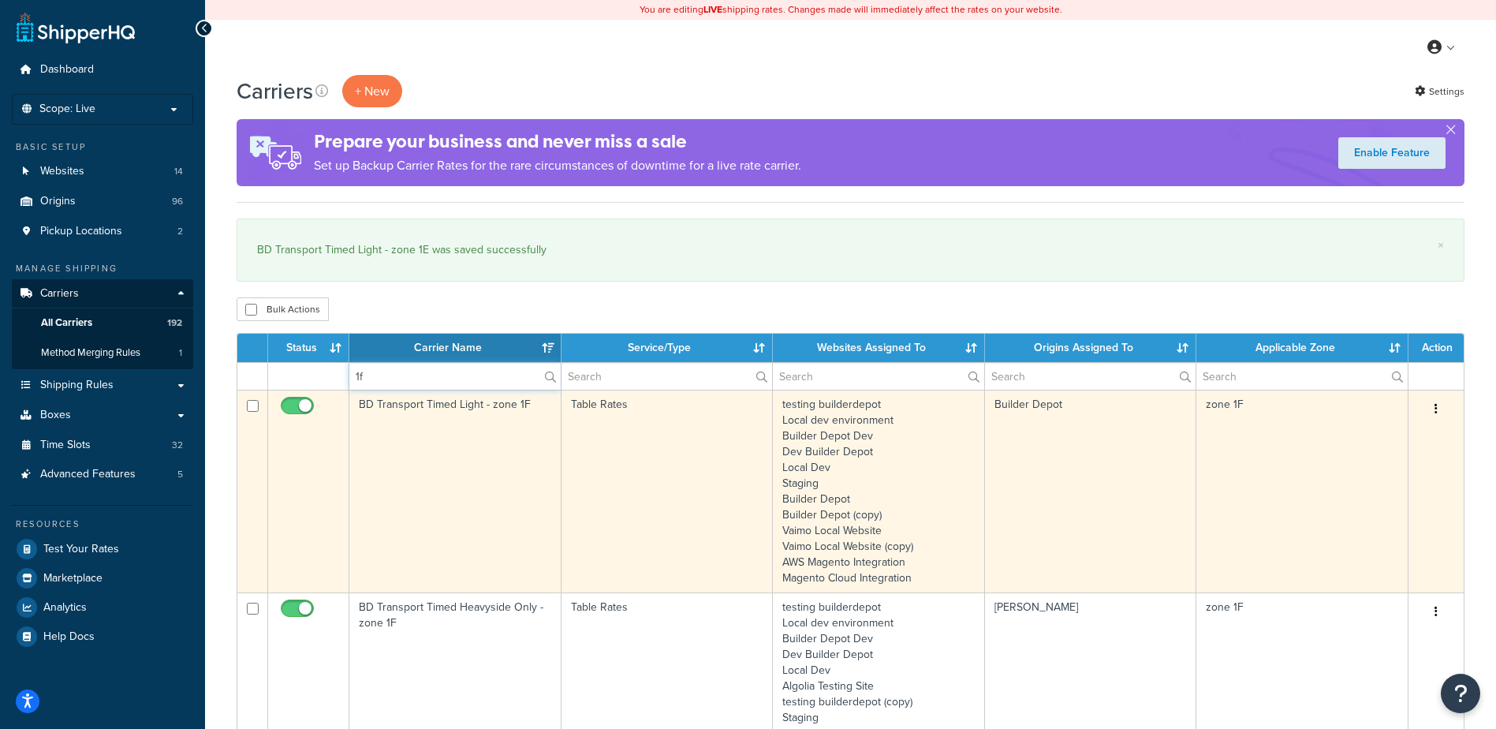
type input "1f"
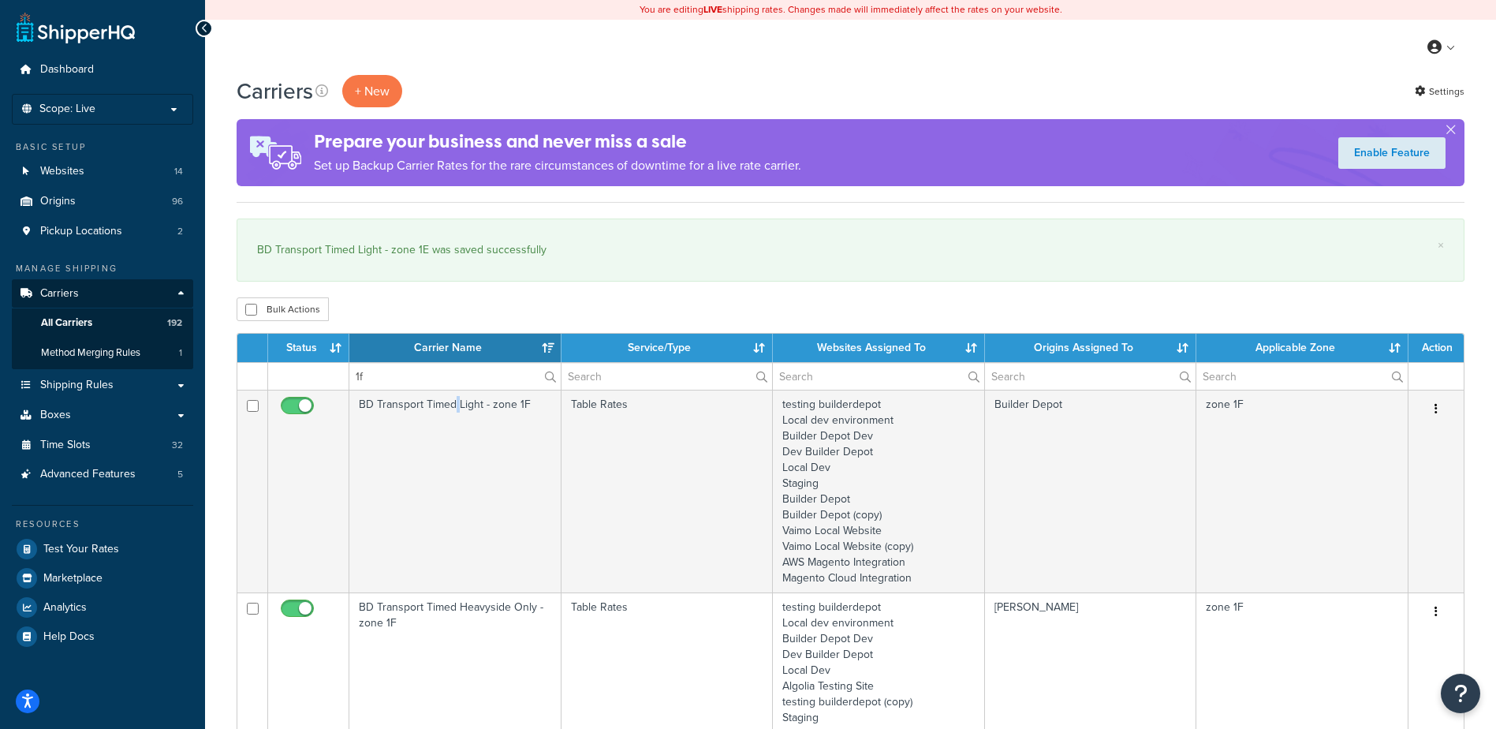
click at [453, 426] on td "BD Transport Timed Light - zone 1F" at bounding box center [455, 491] width 212 height 203
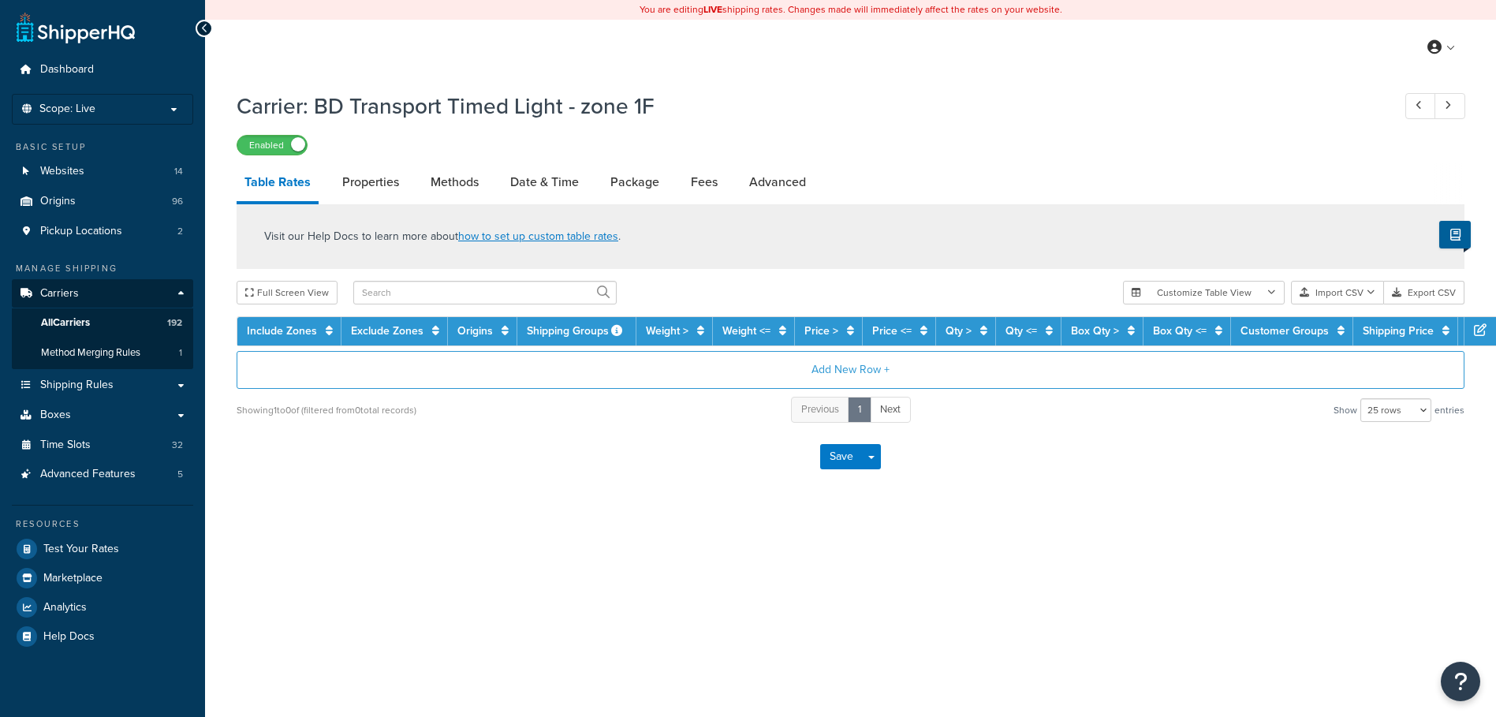
select select "25"
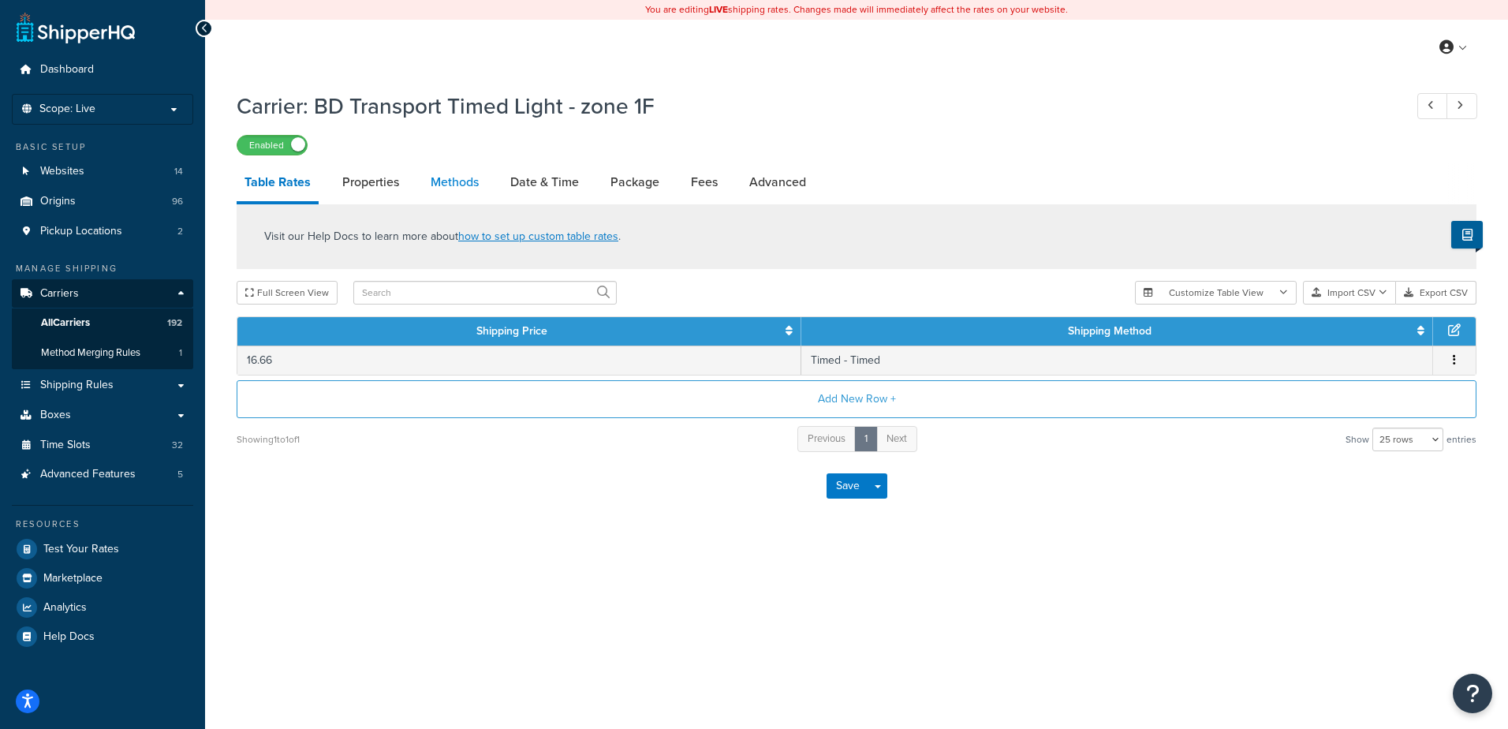
click at [461, 197] on link "Methods" at bounding box center [455, 182] width 64 height 38
select select "25"
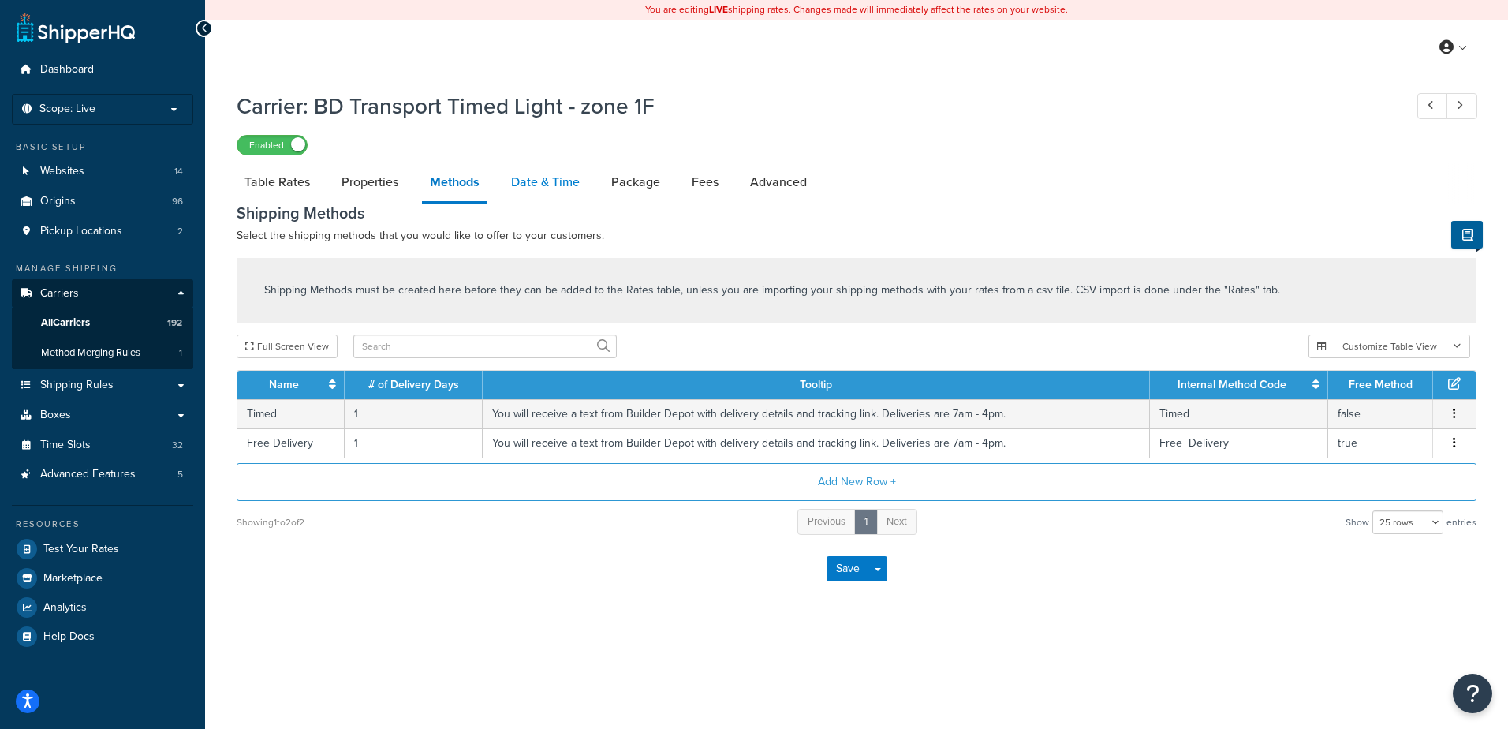
click at [518, 188] on link "Date & Time" at bounding box center [545, 182] width 84 height 38
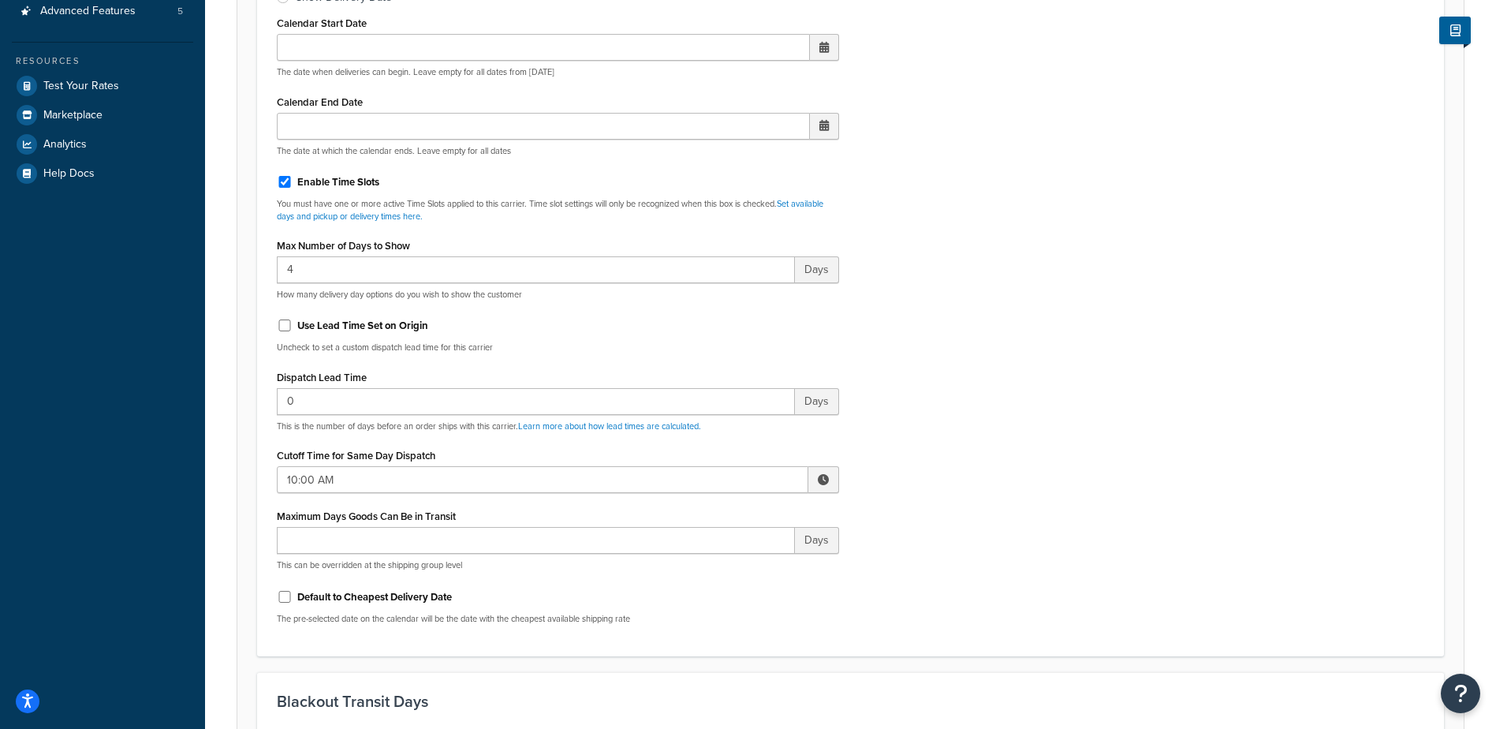
scroll to position [473, 0]
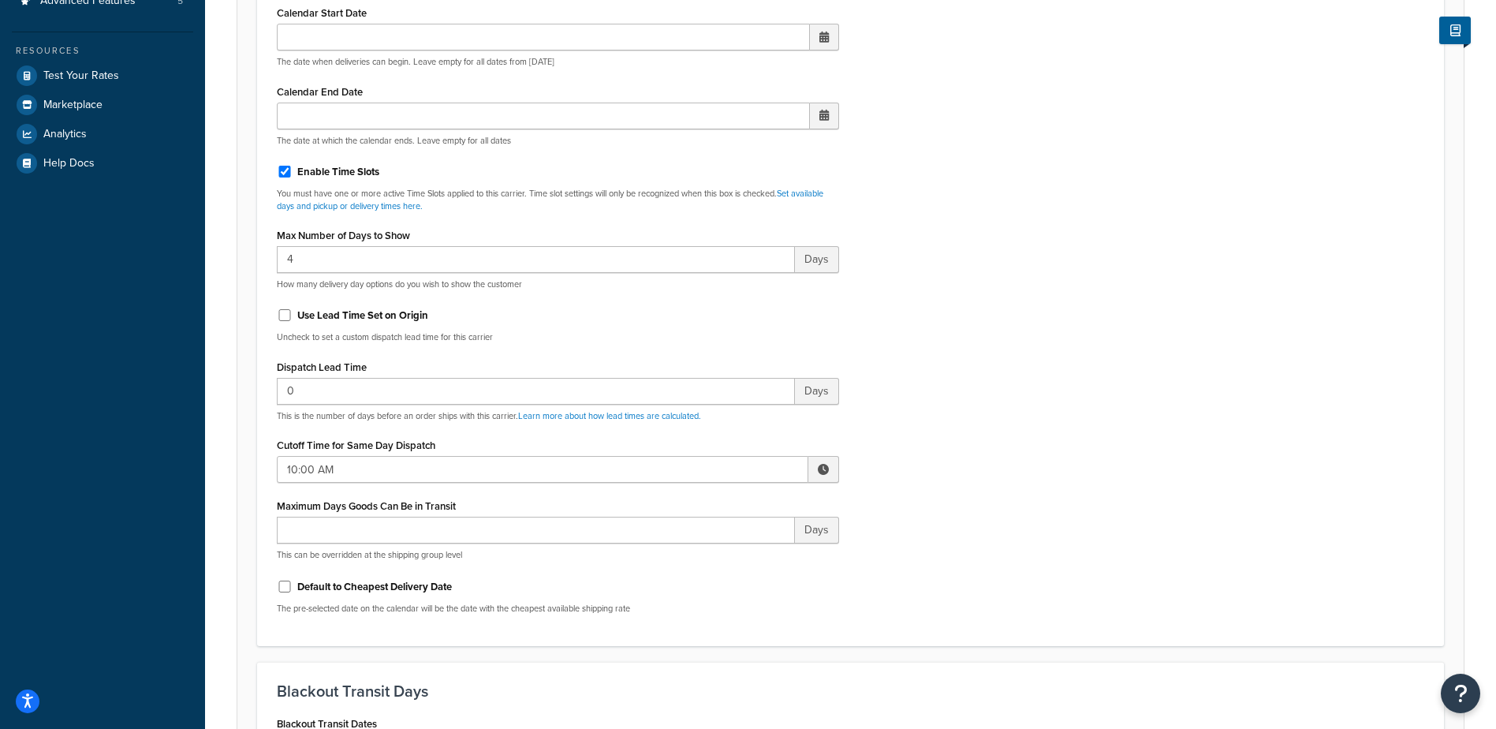
click at [819, 464] on span at bounding box center [823, 469] width 11 height 11
click at [706, 494] on span "▲" at bounding box center [708, 504] width 32 height 32
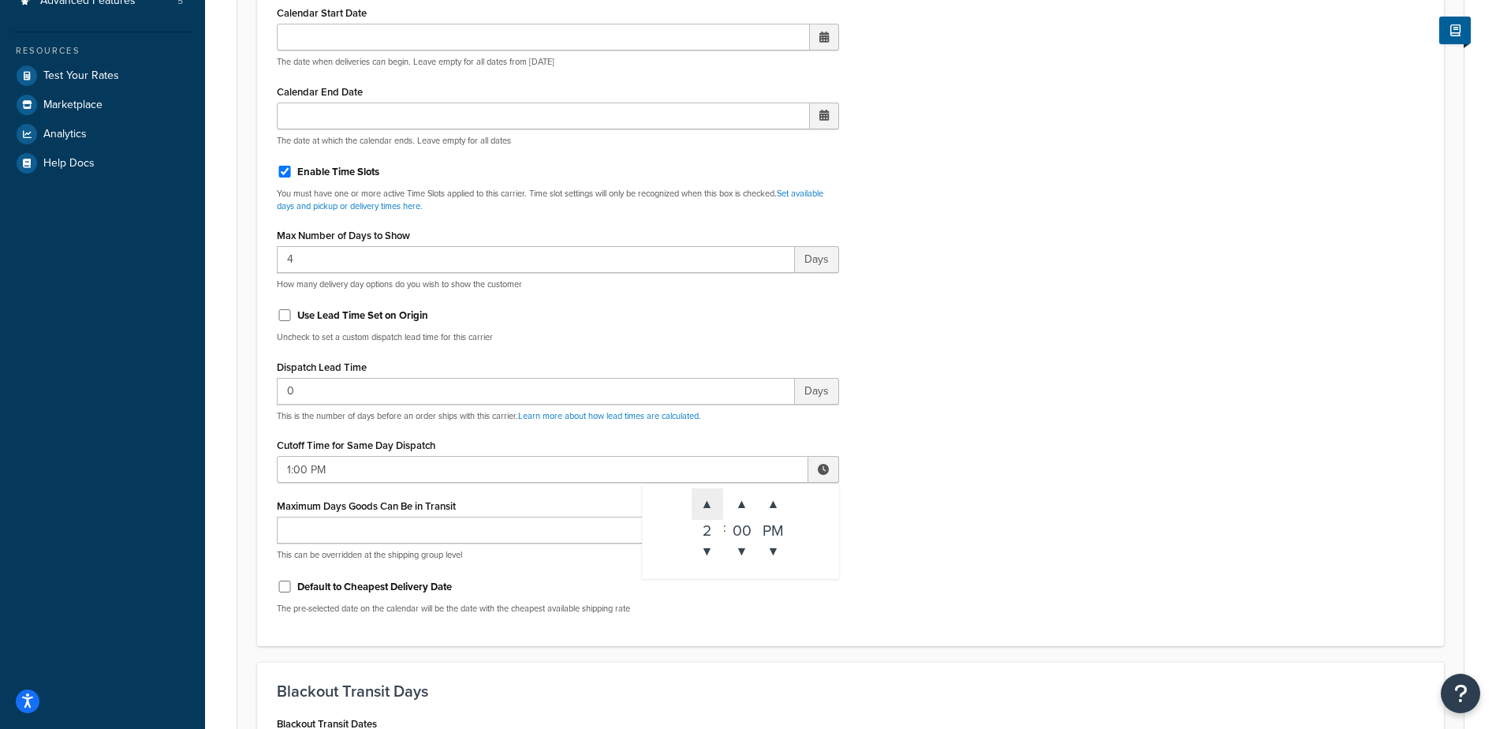
type input "2:00 PM"
click at [987, 419] on div "Include Delivery Date Information: No, just show shipping rates Show Calendar S…" at bounding box center [850, 255] width 1171 height 742
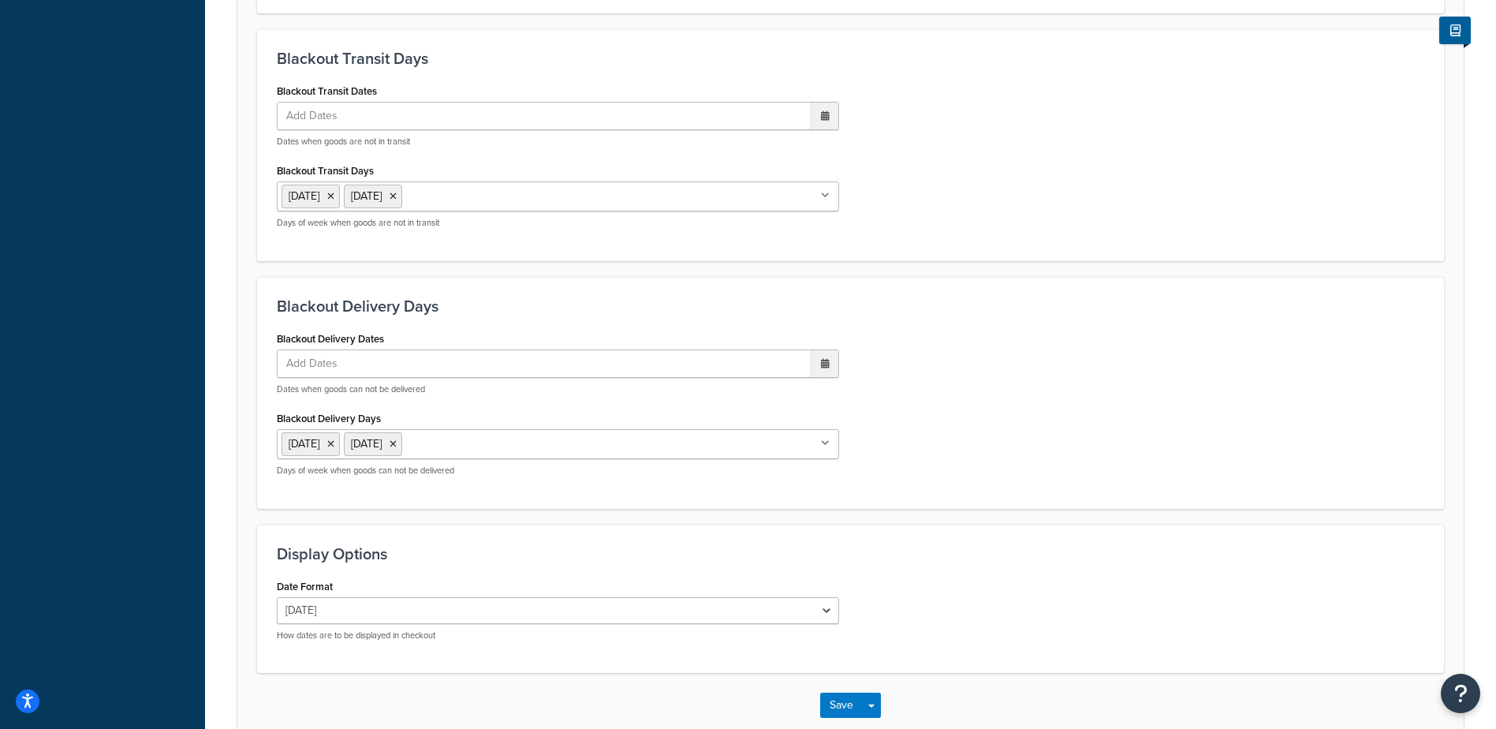
scroll to position [1194, 0]
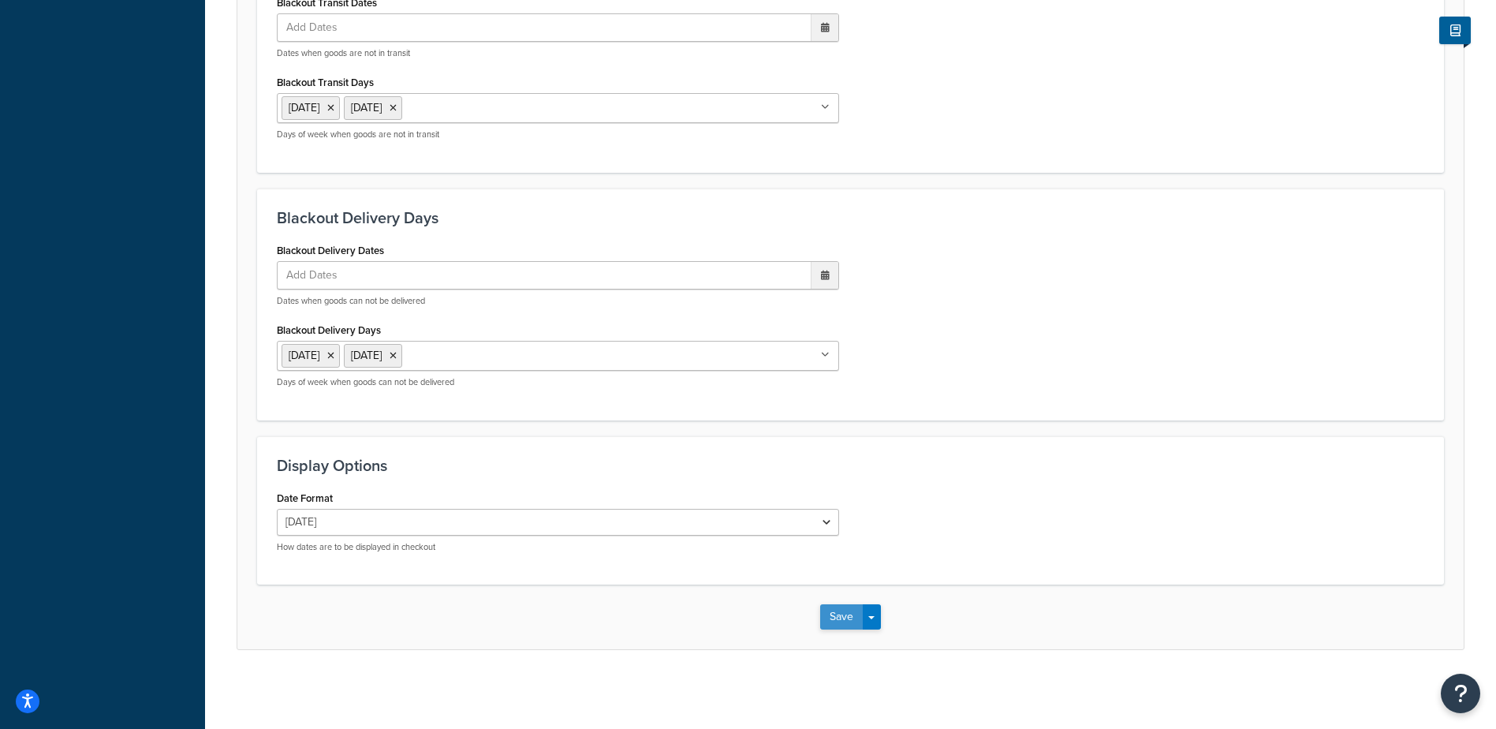
click at [838, 613] on button "Save" at bounding box center [841, 616] width 43 height 25
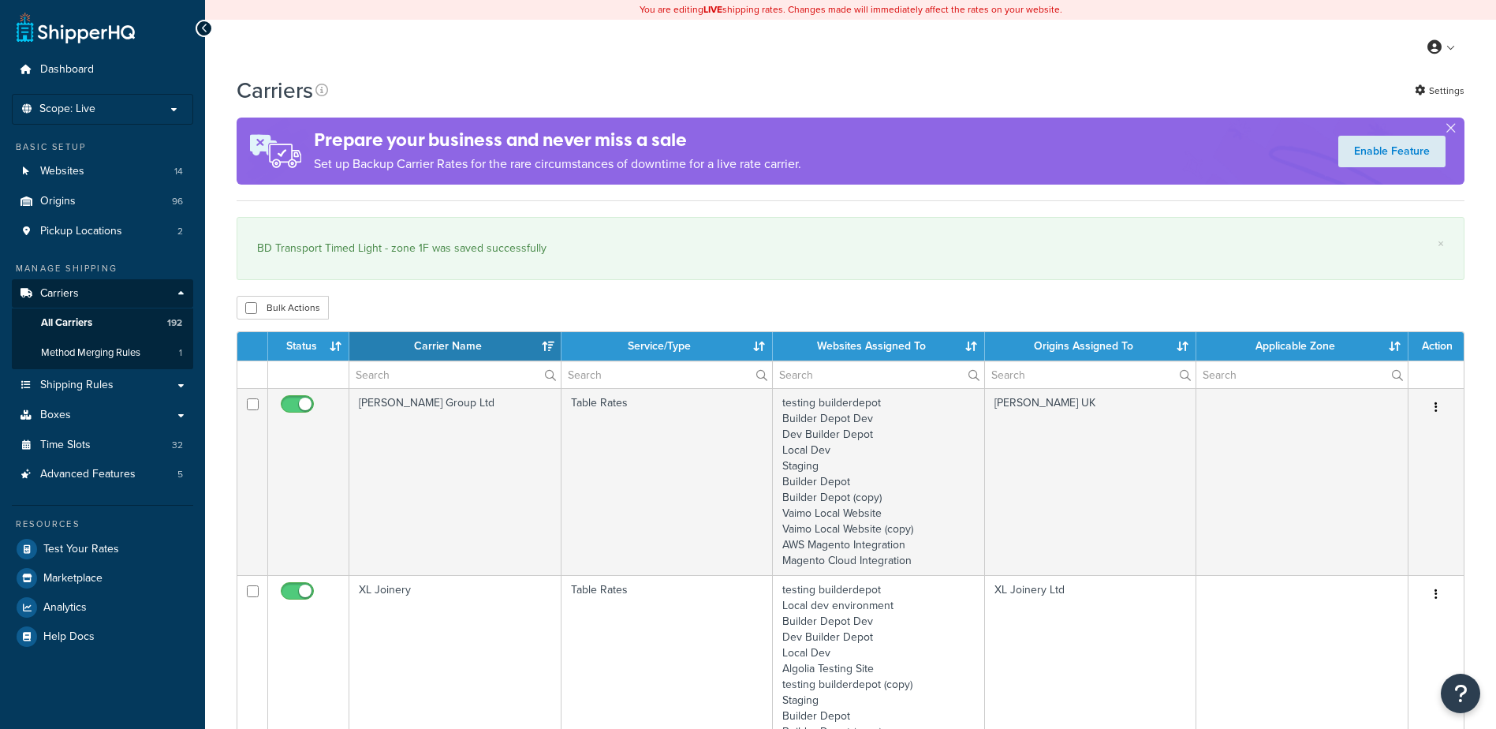
select select "15"
